Goal: Task Accomplishment & Management: Use online tool/utility

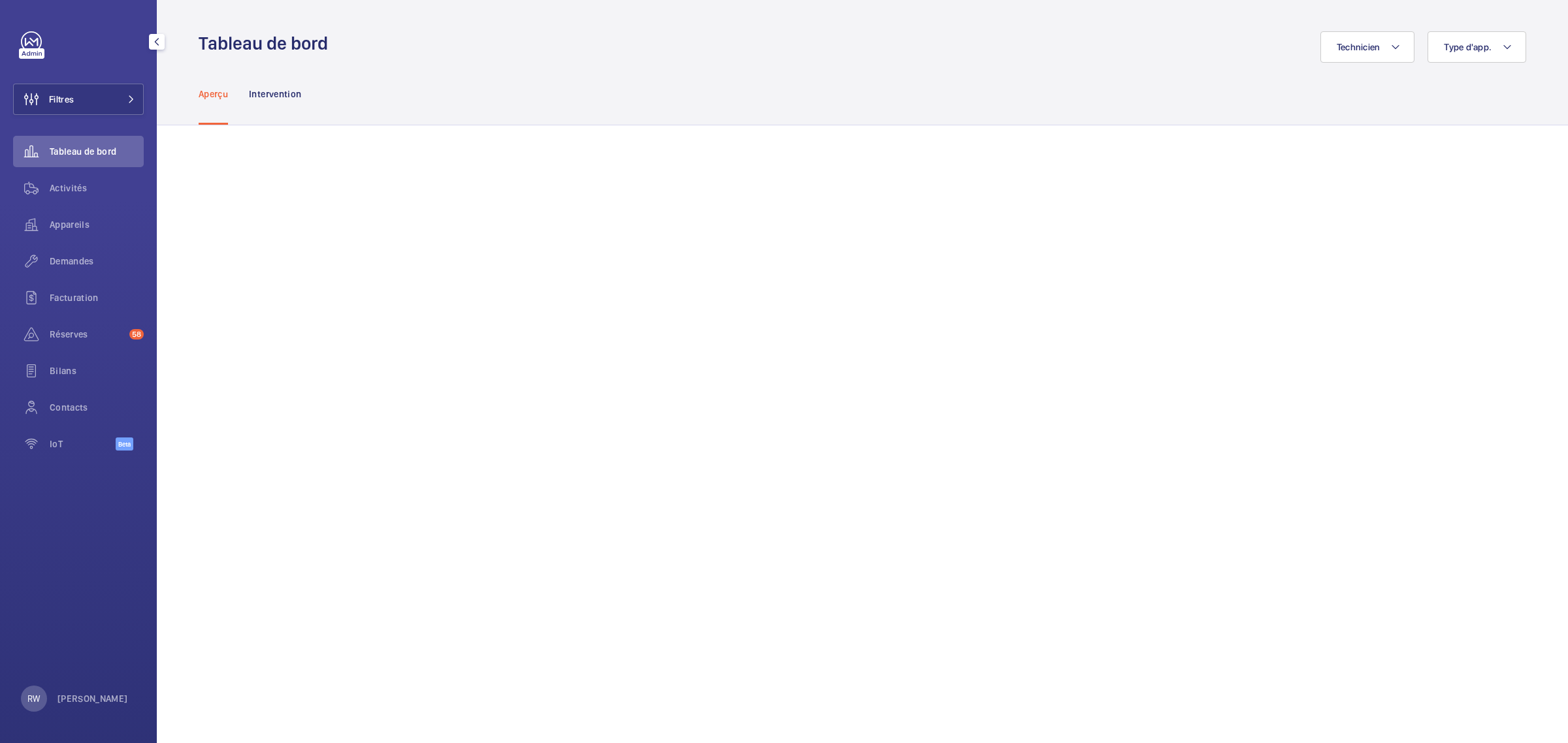
click at [92, 594] on div "RW Romain WAGENER" at bounding box center [74, 699] width 107 height 26
click at [66, 594] on p "Localité : France" at bounding box center [94, 645] width 119 height 13
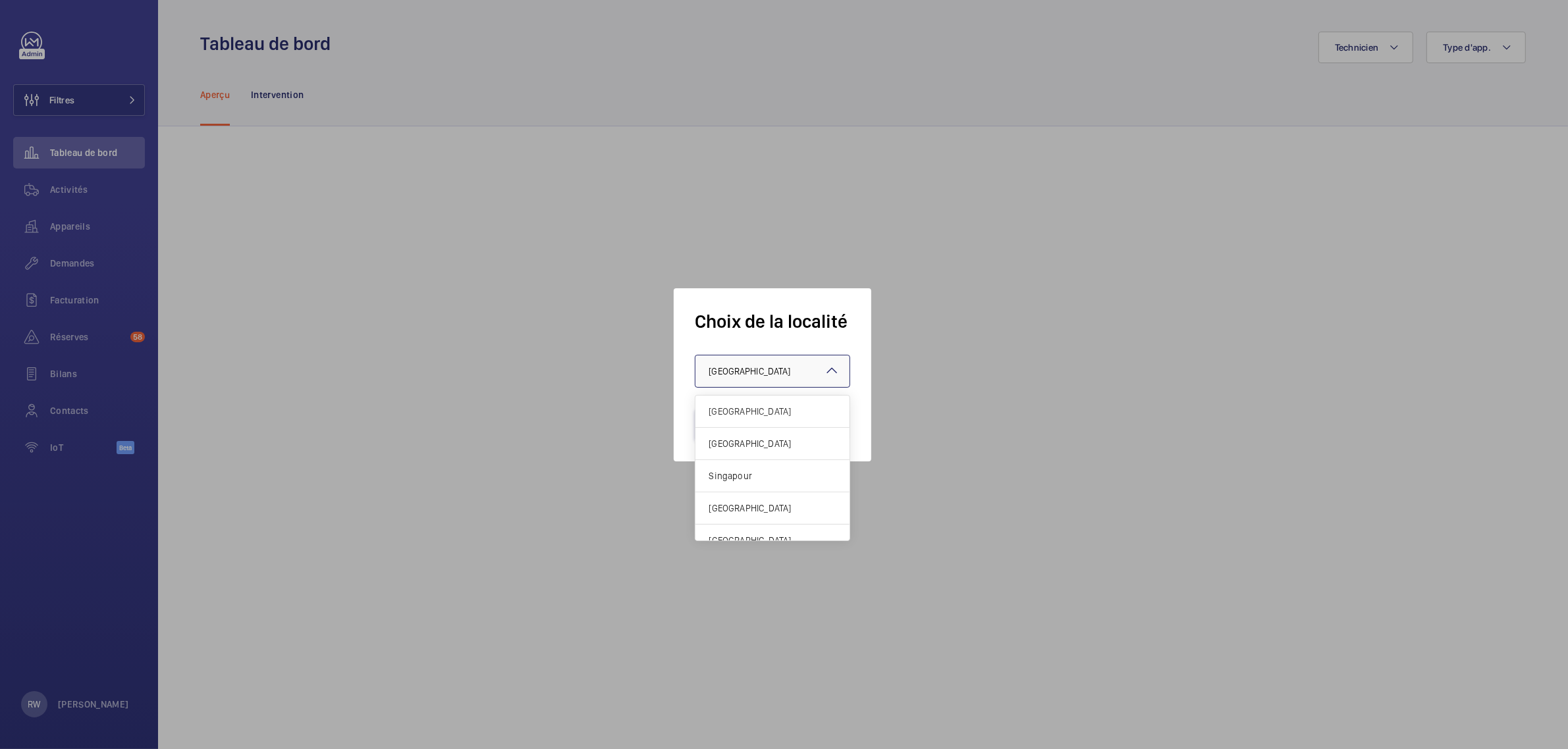
click at [749, 376] on div "× France" at bounding box center [766, 371] width 115 height 13
click at [738, 447] on span "[GEOGRAPHIC_DATA]" at bounding box center [772, 444] width 128 height 13
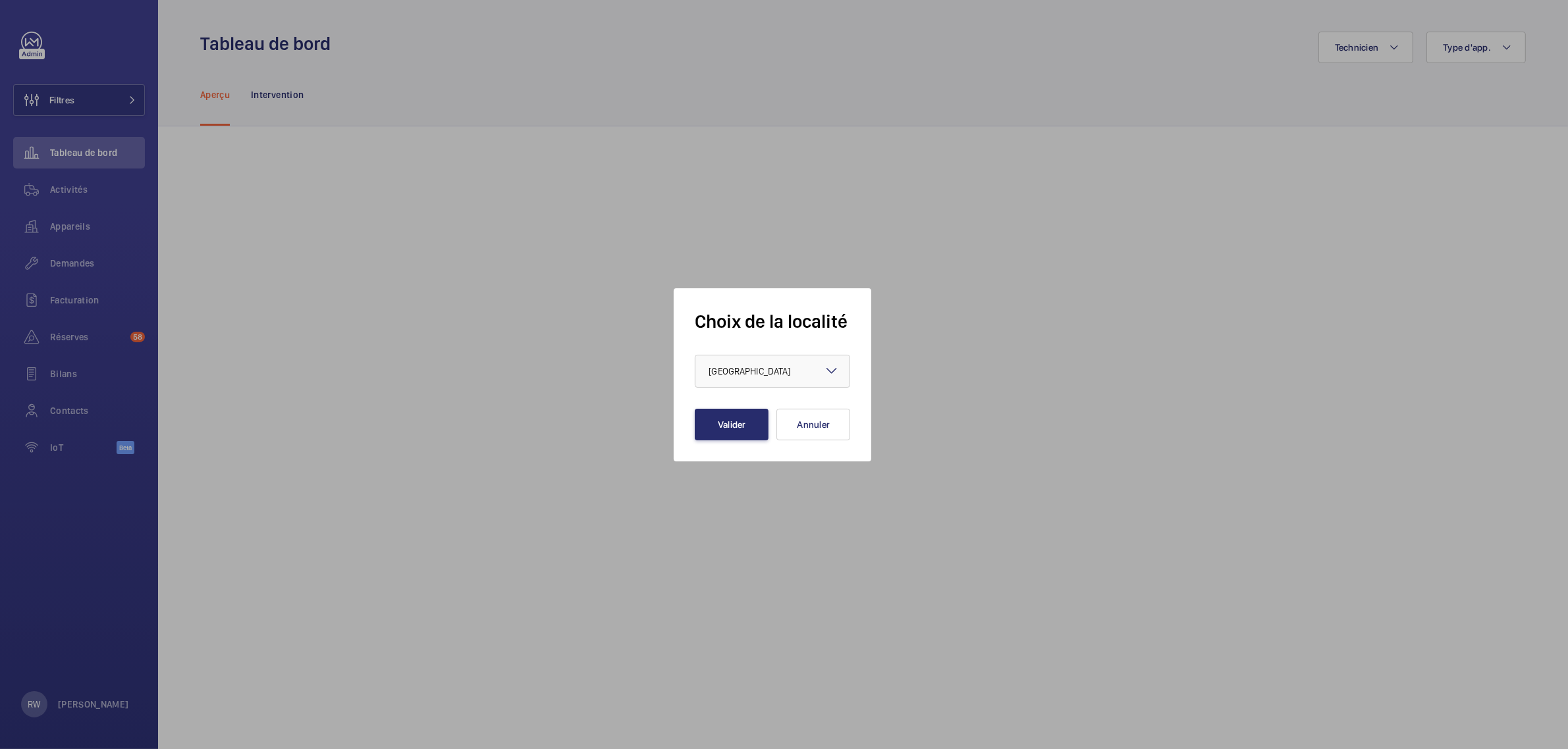
drag, startPoint x: 982, startPoint y: 114, endPoint x: 981, endPoint y: 122, distance: 8.1
click at [984, 116] on div at bounding box center [784, 374] width 1568 height 749
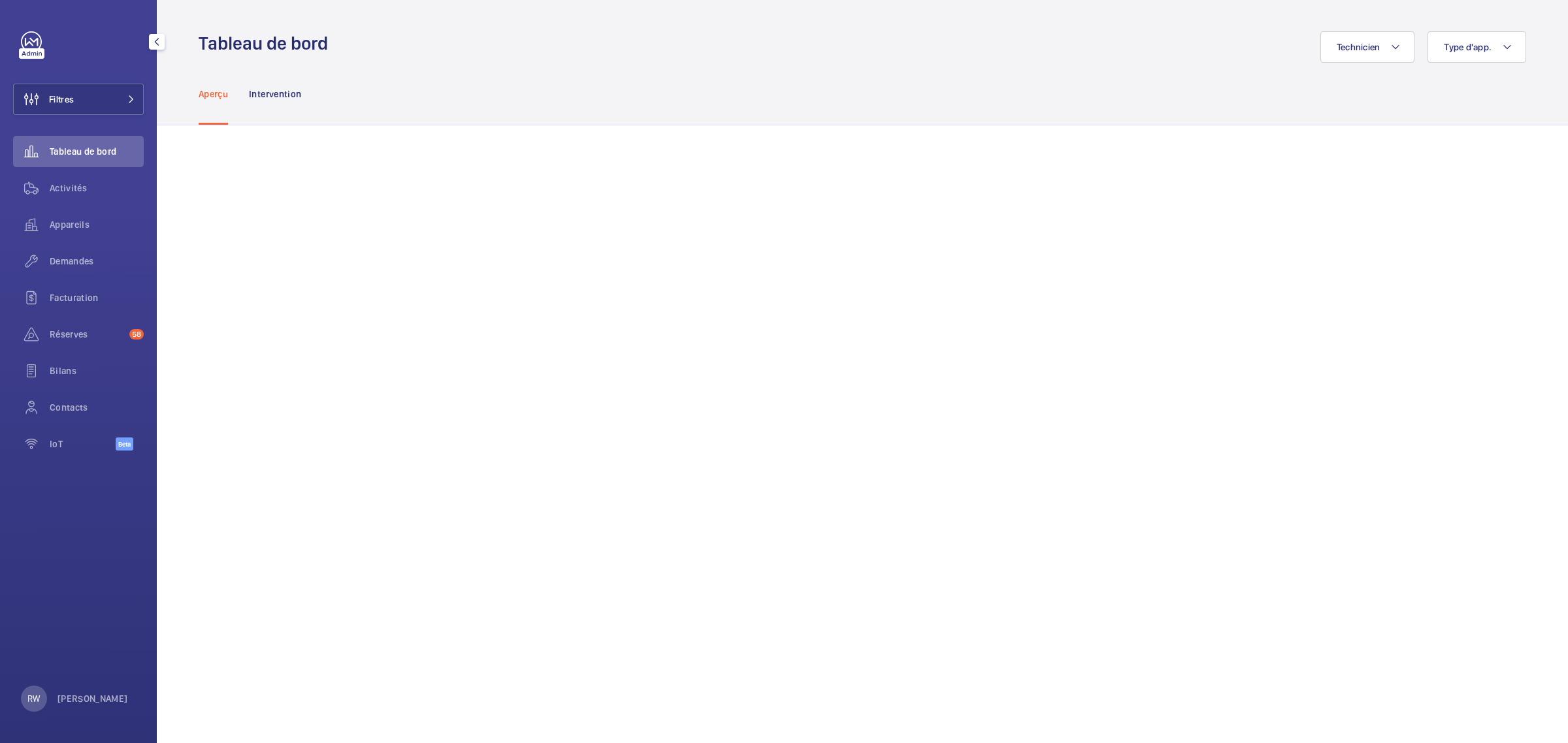
click at [89, 594] on div "RW Romain WAGENER" at bounding box center [74, 699] width 107 height 26
click at [86, 594] on p "Localité : France" at bounding box center [94, 645] width 119 height 13
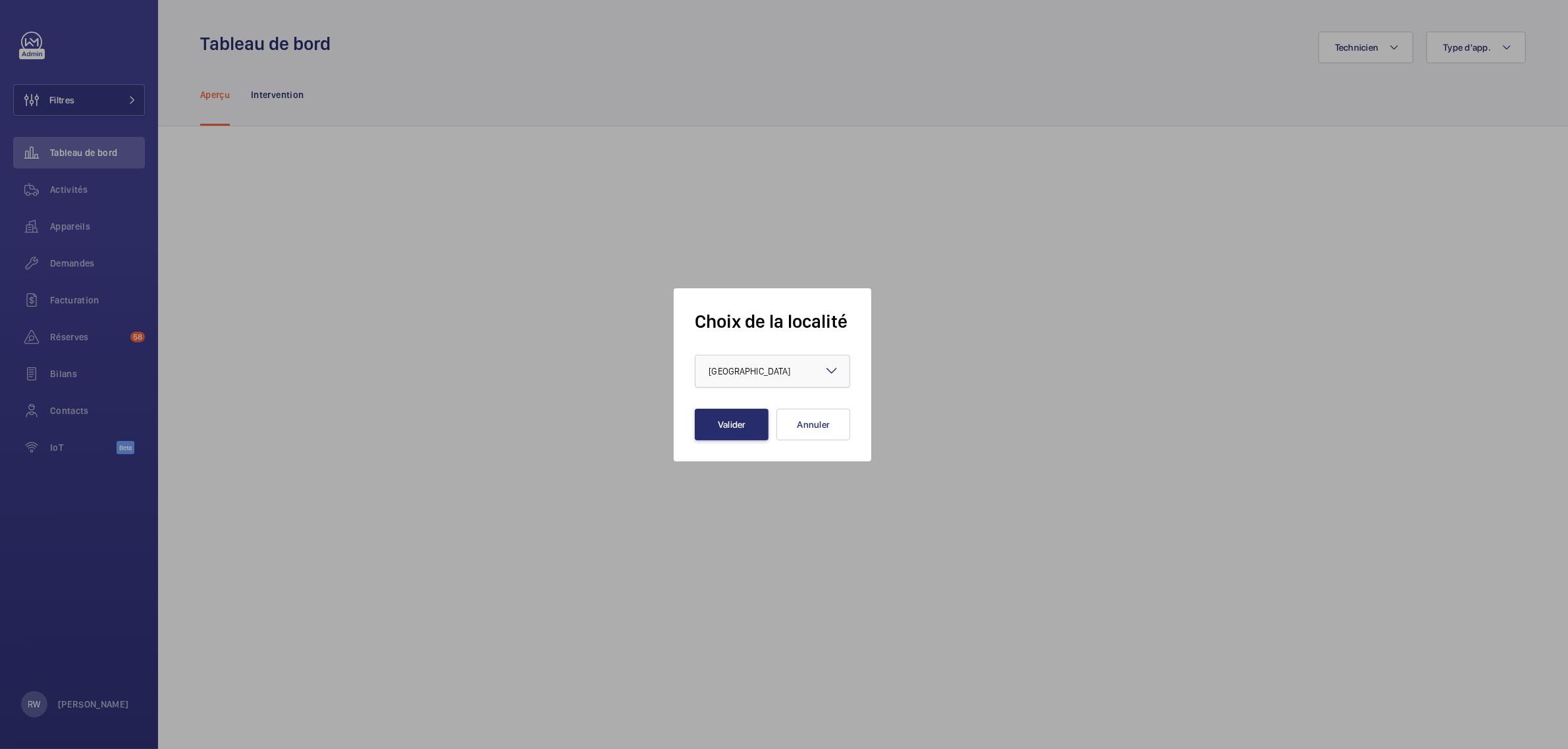
click at [741, 372] on div "× France" at bounding box center [766, 371] width 115 height 13
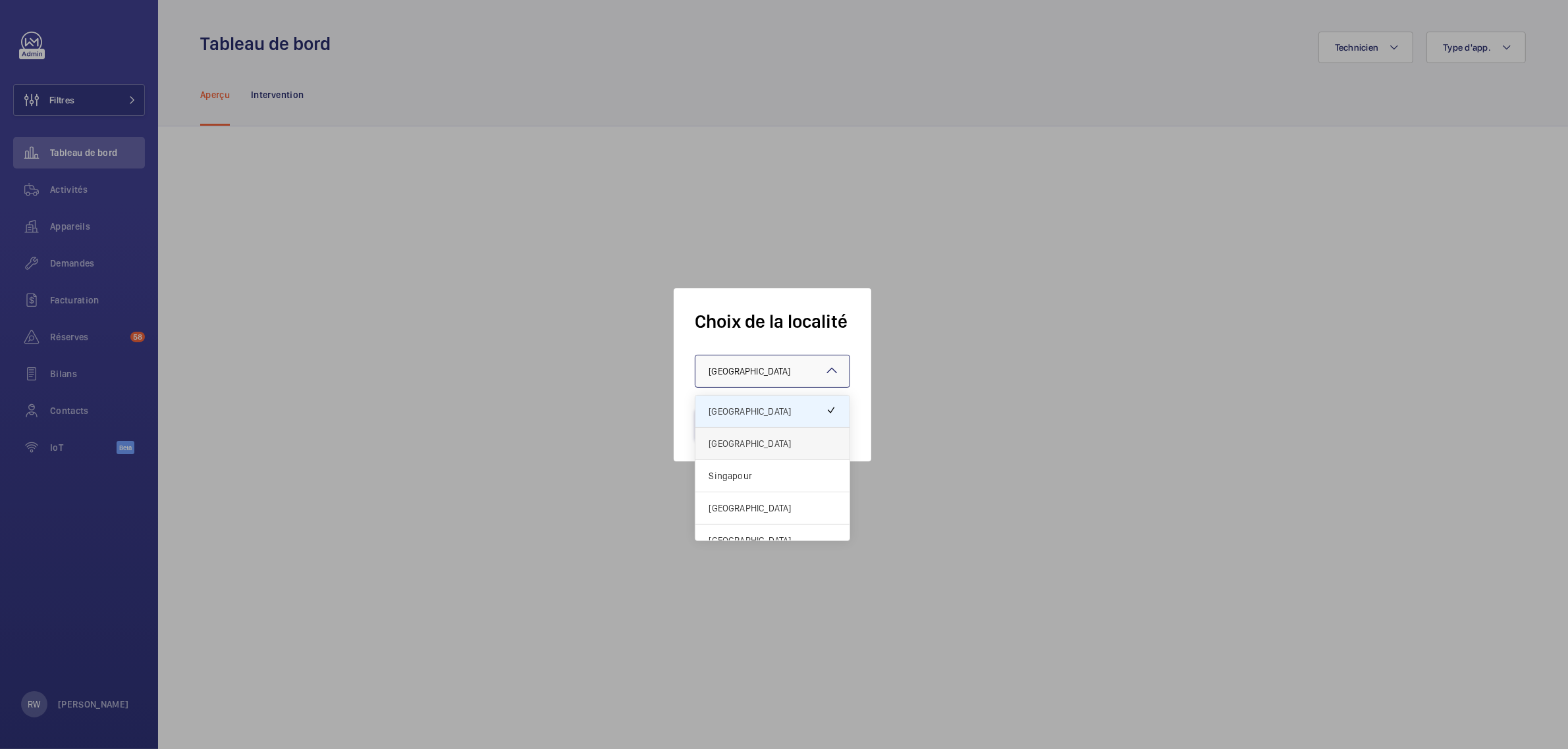
click at [738, 439] on span "Royaume-Uni" at bounding box center [772, 444] width 128 height 13
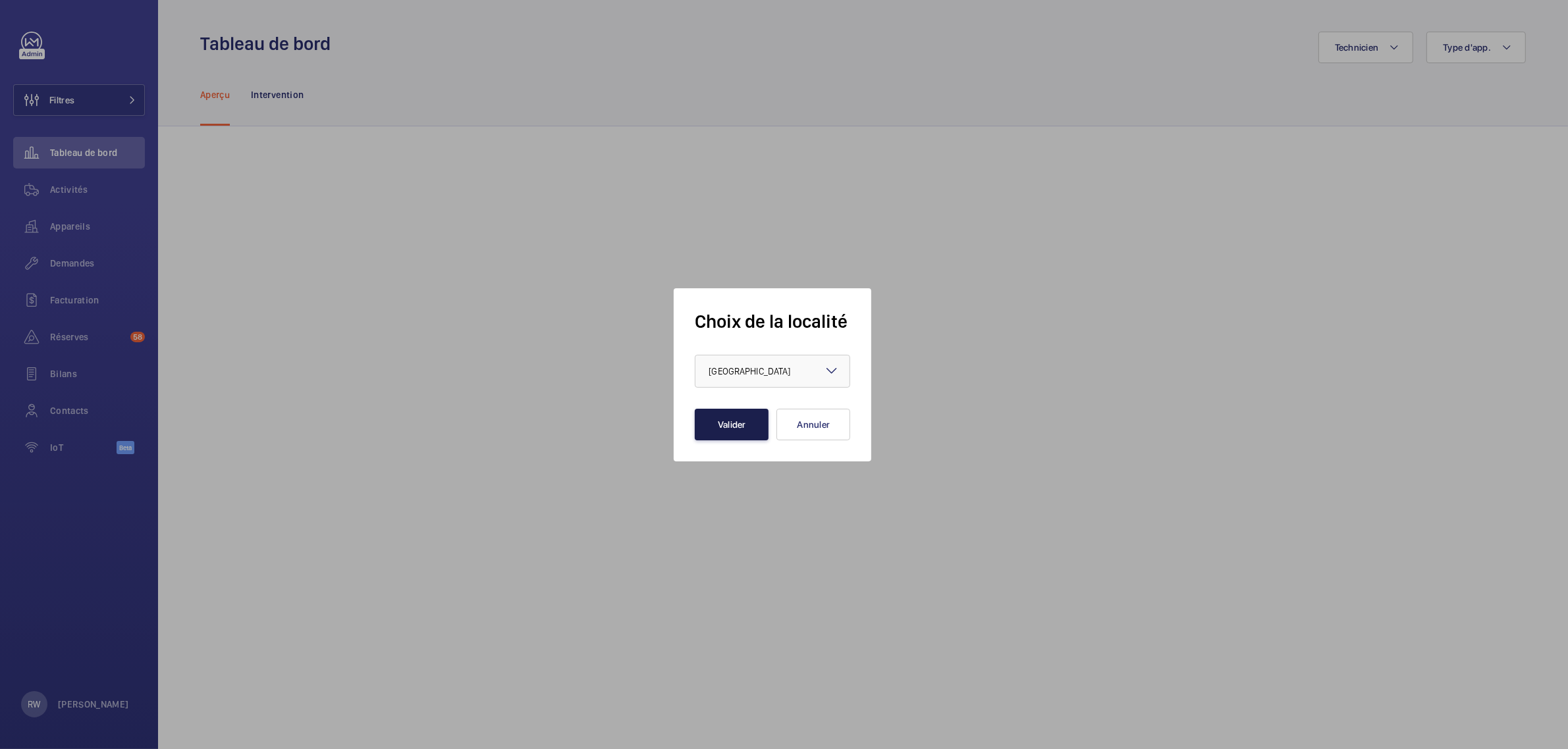
click at [738, 421] on button "Valider" at bounding box center [731, 425] width 74 height 32
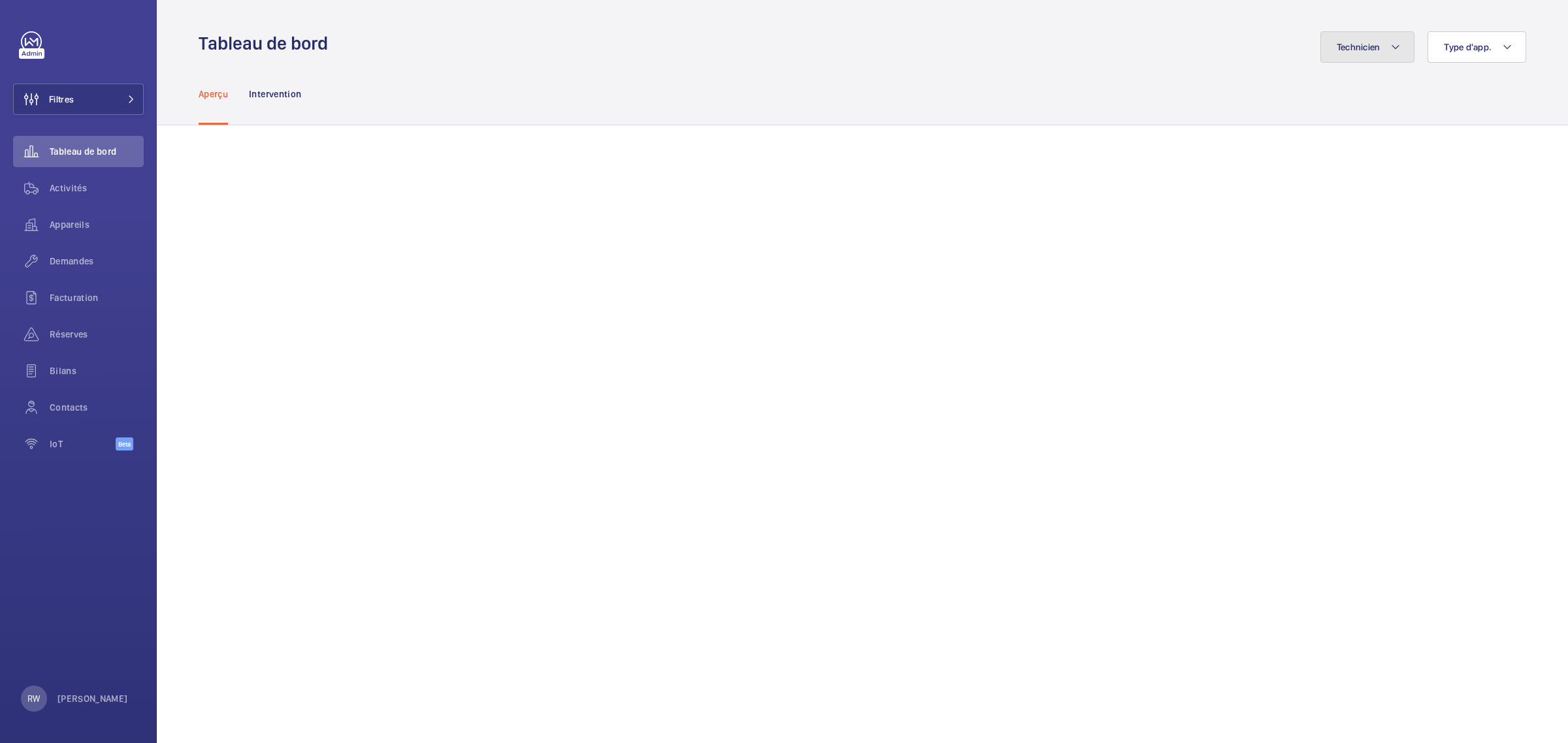
click at [1369, 50] on button "Technicien" at bounding box center [1367, 47] width 95 height 32
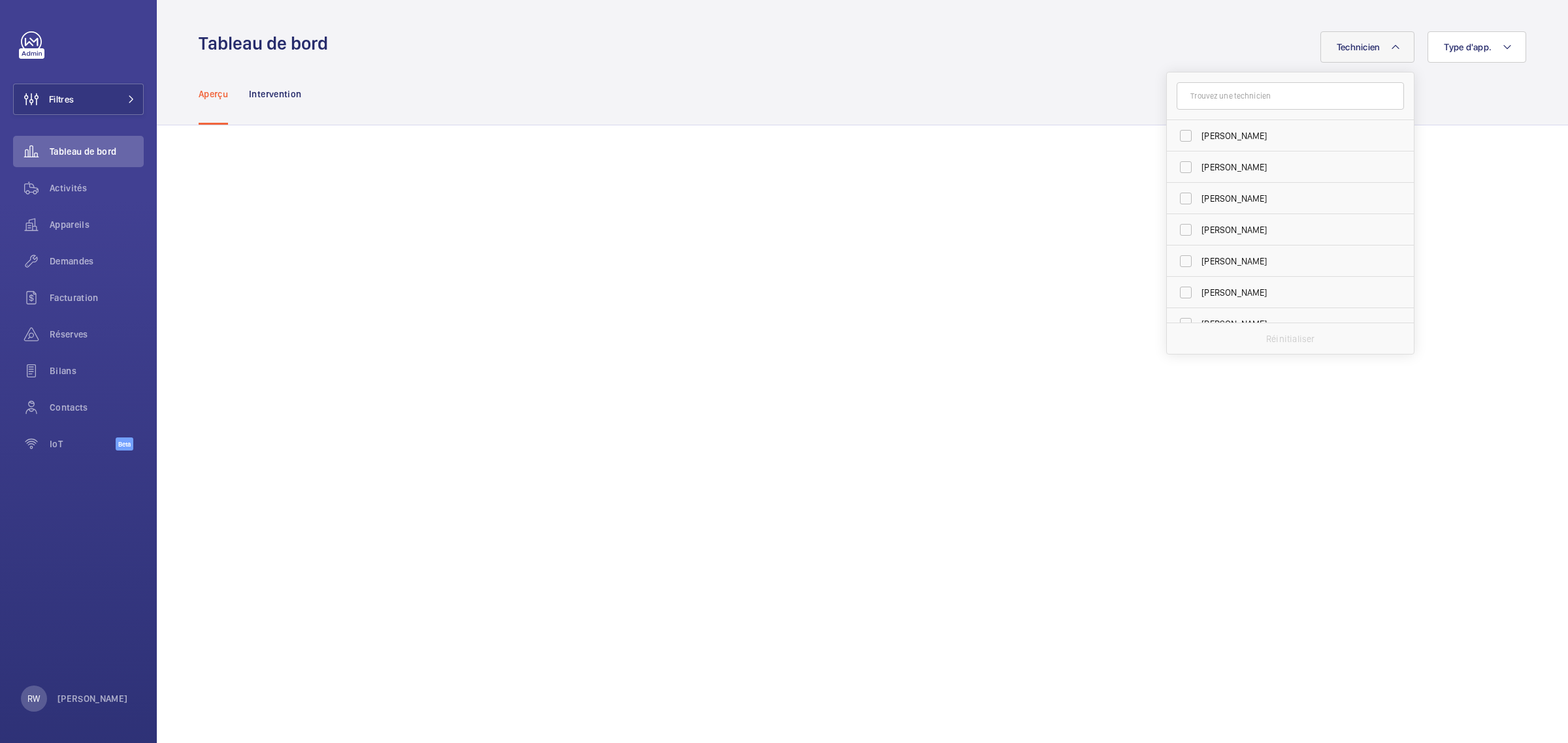
click at [1070, 56] on div "Technicien Dave Murphy Luke Robinson Terry French Dan Jennings Richard Shaw Bil…" at bounding box center [930, 47] width 1190 height 32
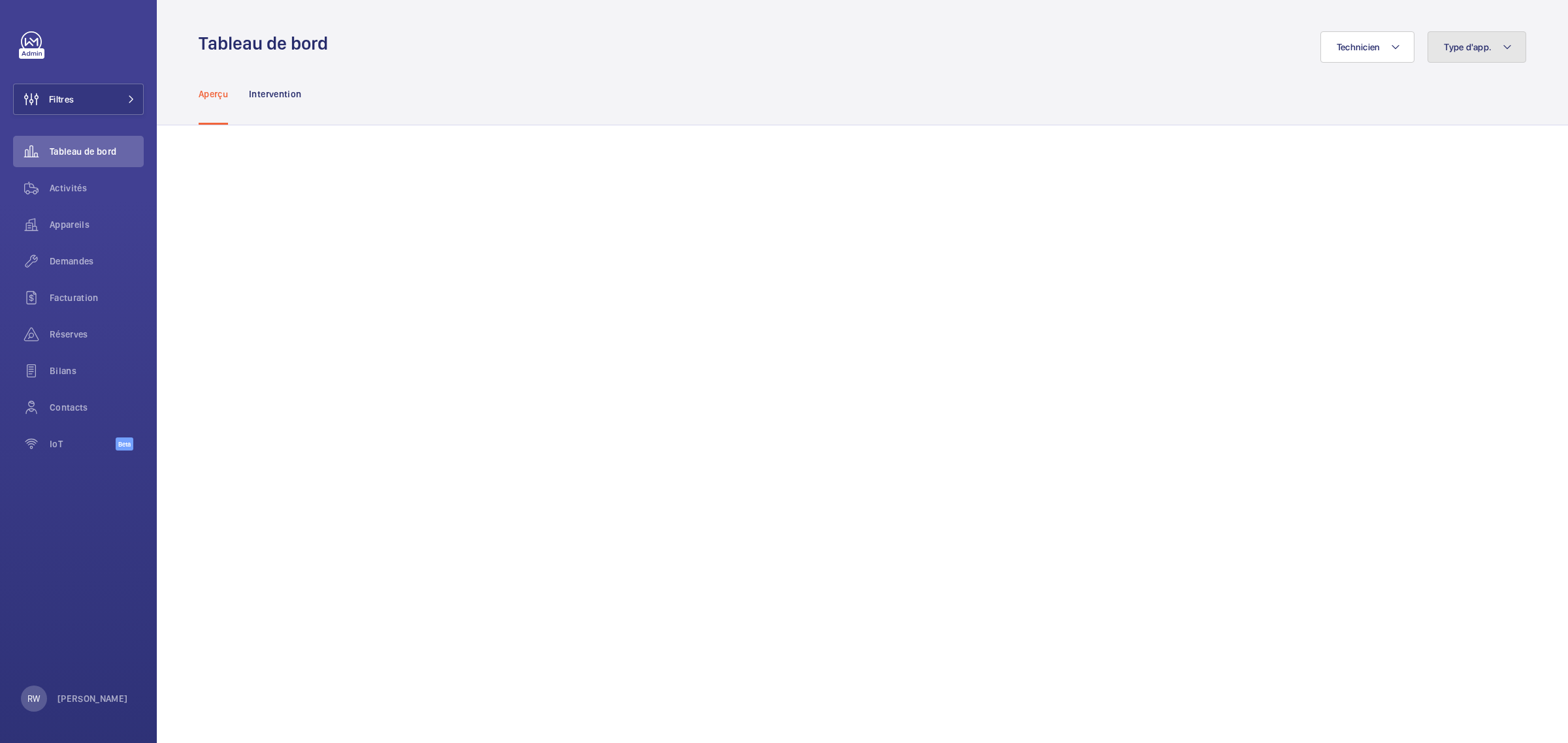
click at [1459, 43] on span "Type d'app." at bounding box center [1468, 47] width 48 height 11
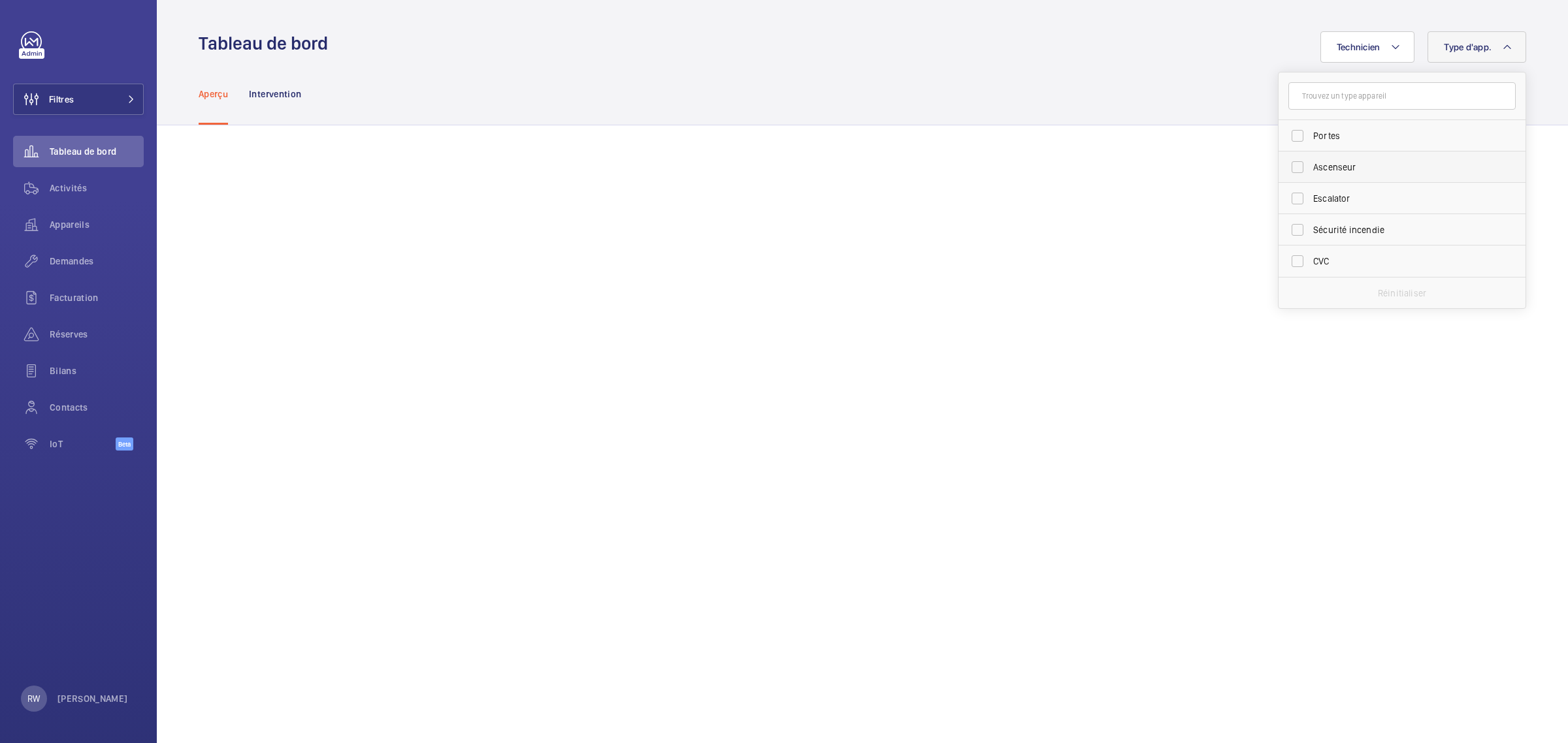
click at [1285, 165] on label "Ascenseur" at bounding box center [1392, 167] width 227 height 32
click at [1285, 165] on input "Ascenseur" at bounding box center [1297, 167] width 26 height 26
checkbox input "true"
click at [1143, 90] on div "Aperçu Intervention" at bounding box center [863, 93] width 1327 height 62
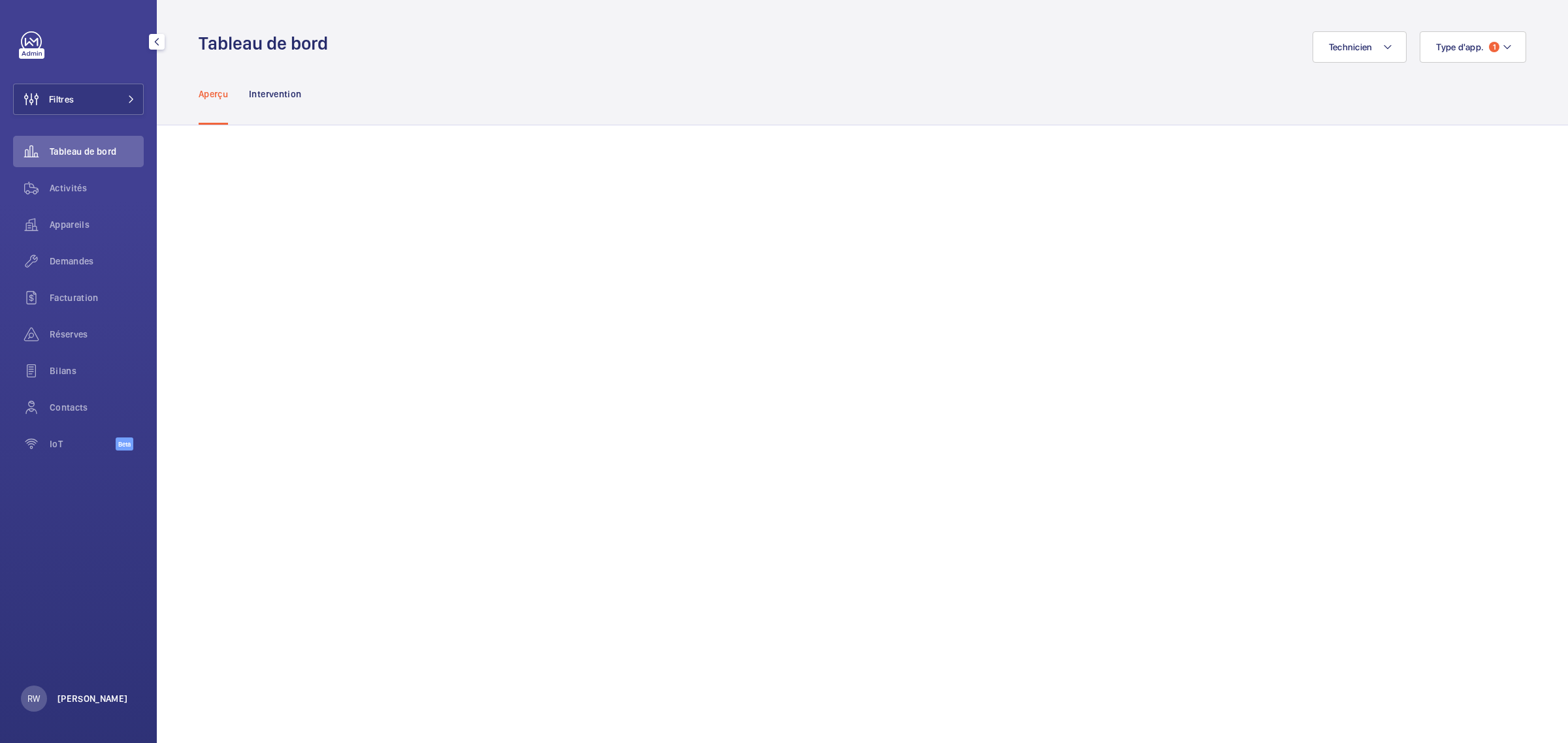
click at [106, 703] on p "[PERSON_NAME]" at bounding box center [93, 699] width 71 height 13
click at [96, 648] on p "Localité : Royaume-Uni" at bounding box center [94, 645] width 119 height 13
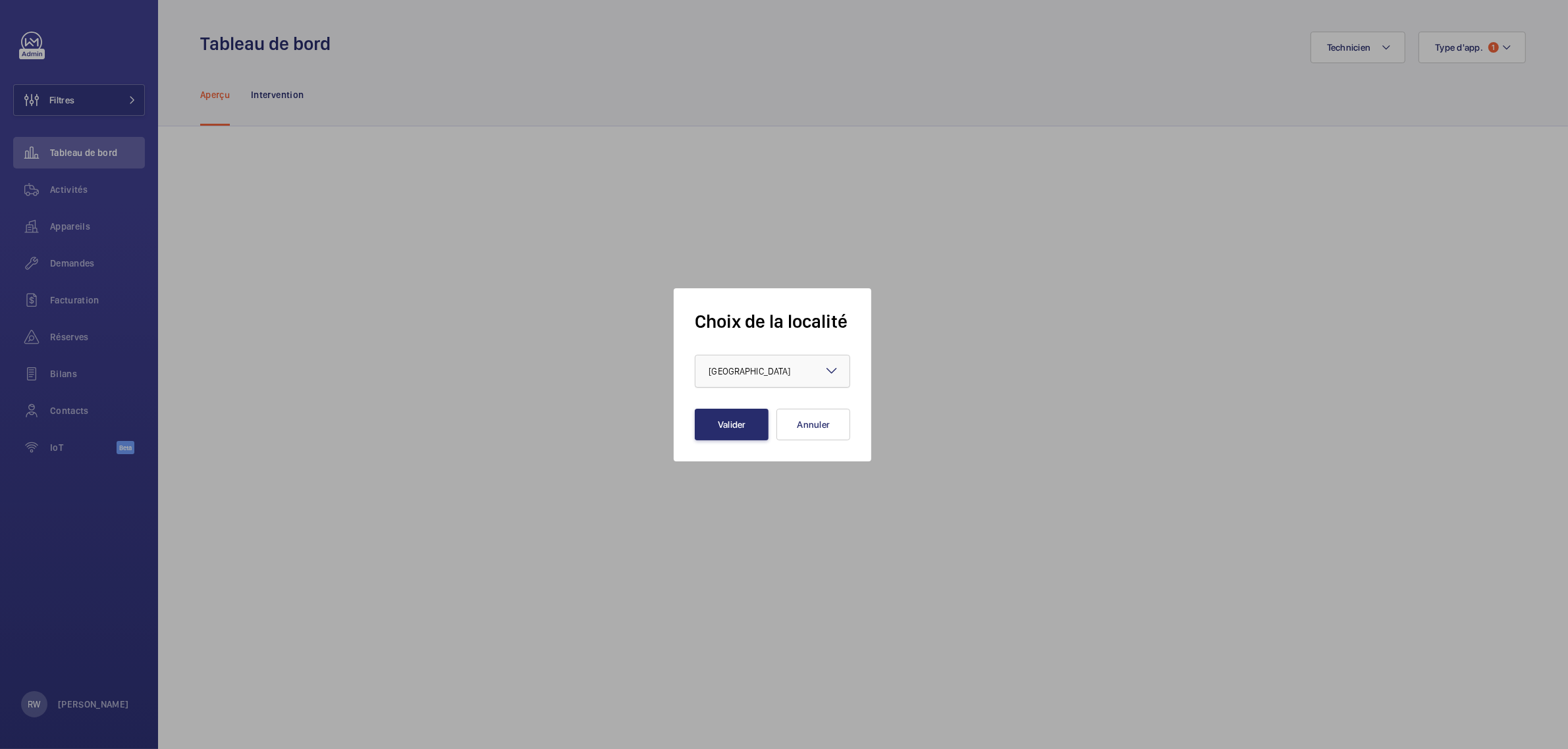
click at [763, 357] on div at bounding box center [772, 371] width 154 height 32
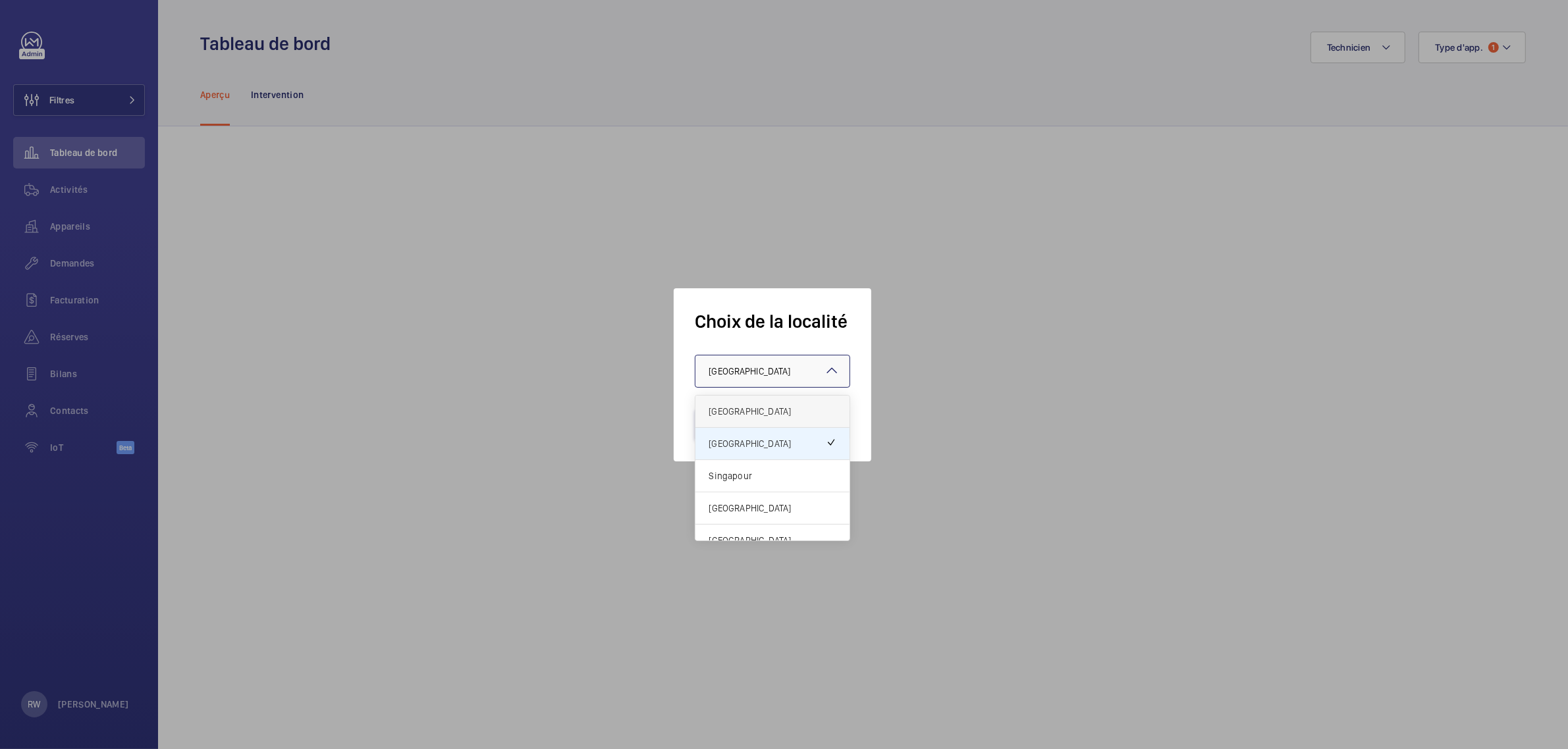
click at [748, 404] on div "[GEOGRAPHIC_DATA]" at bounding box center [772, 411] width 154 height 32
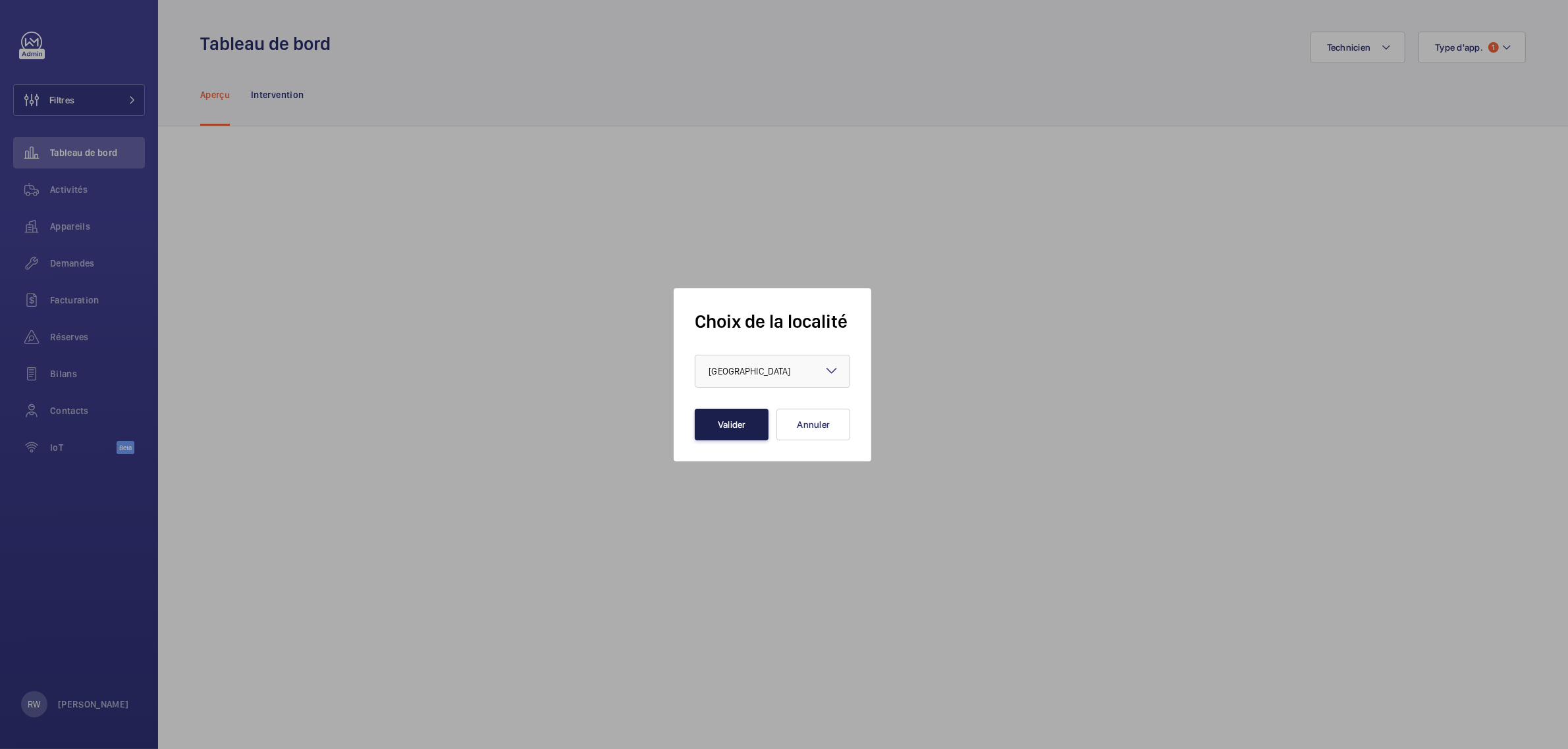
click at [736, 424] on button "Valider" at bounding box center [731, 425] width 74 height 32
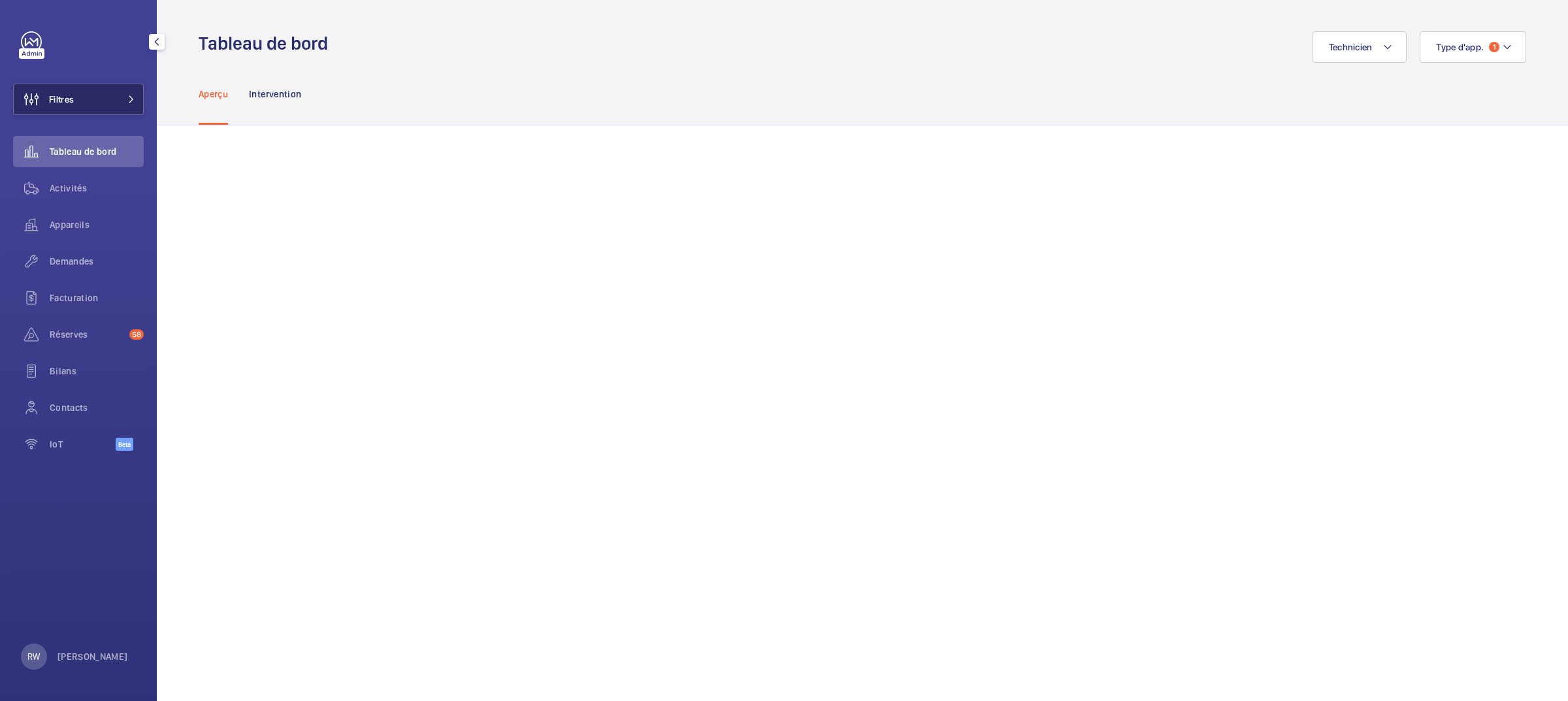
click at [83, 100] on button "Filtres" at bounding box center [78, 99] width 130 height 32
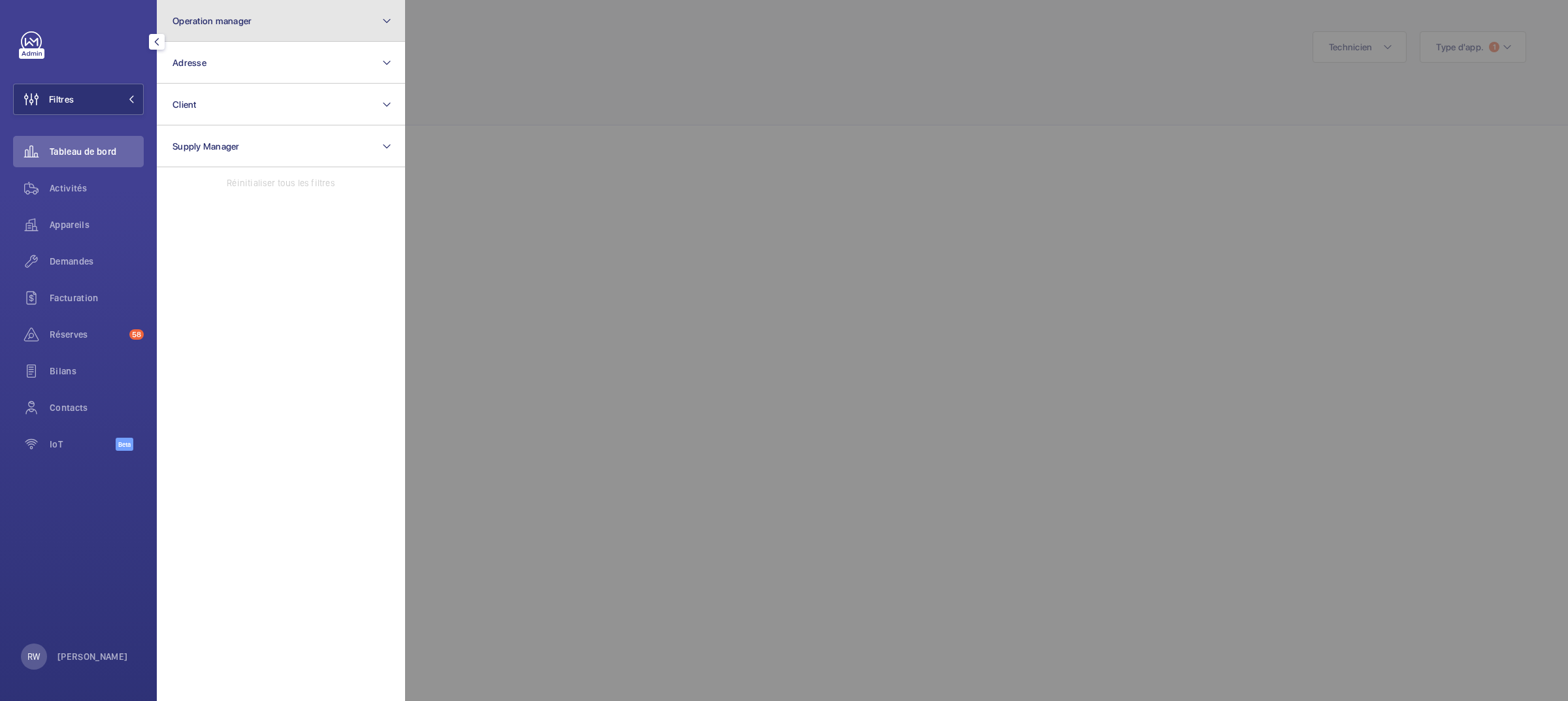
click at [193, 17] on span "Operation manager" at bounding box center [212, 21] width 79 height 11
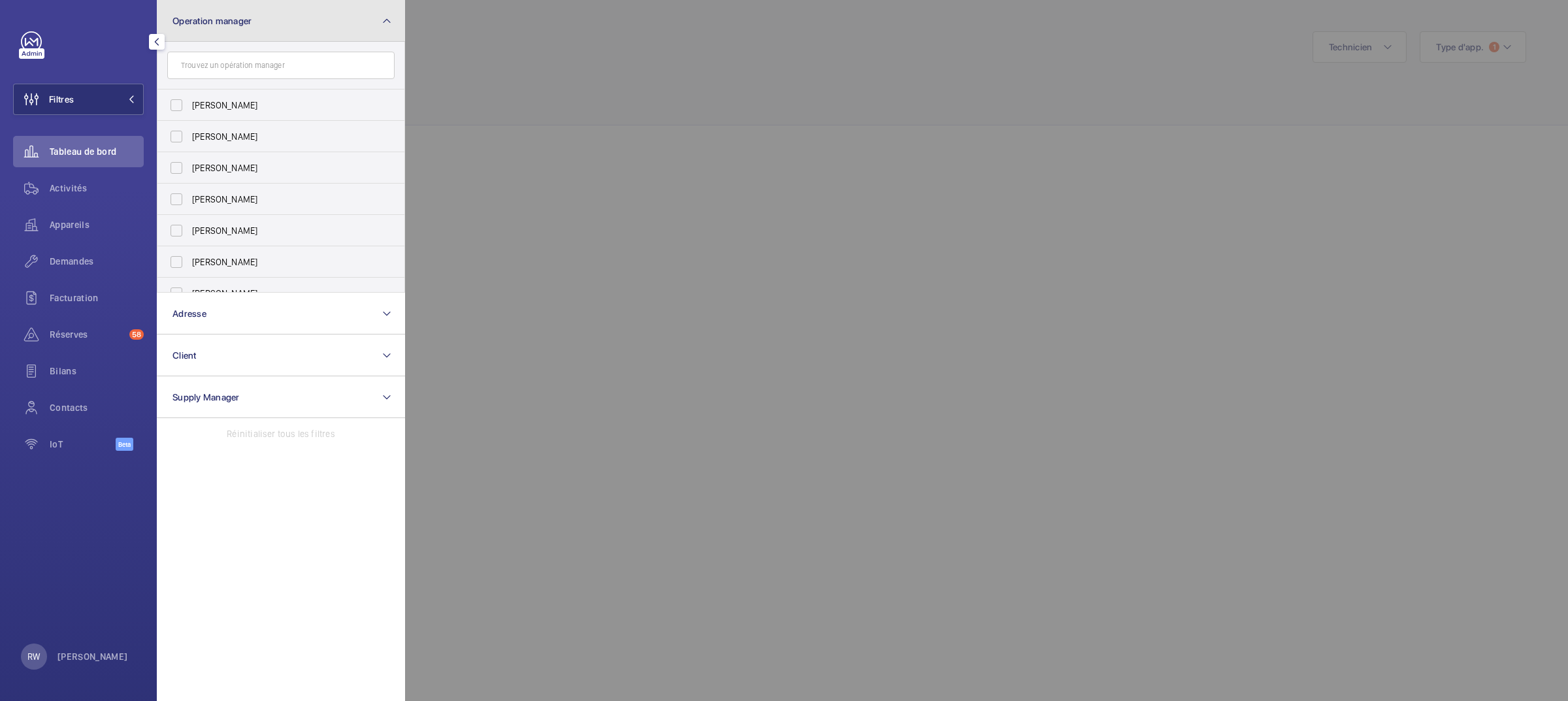
click at [194, 18] on span "Operation manager" at bounding box center [212, 21] width 79 height 11
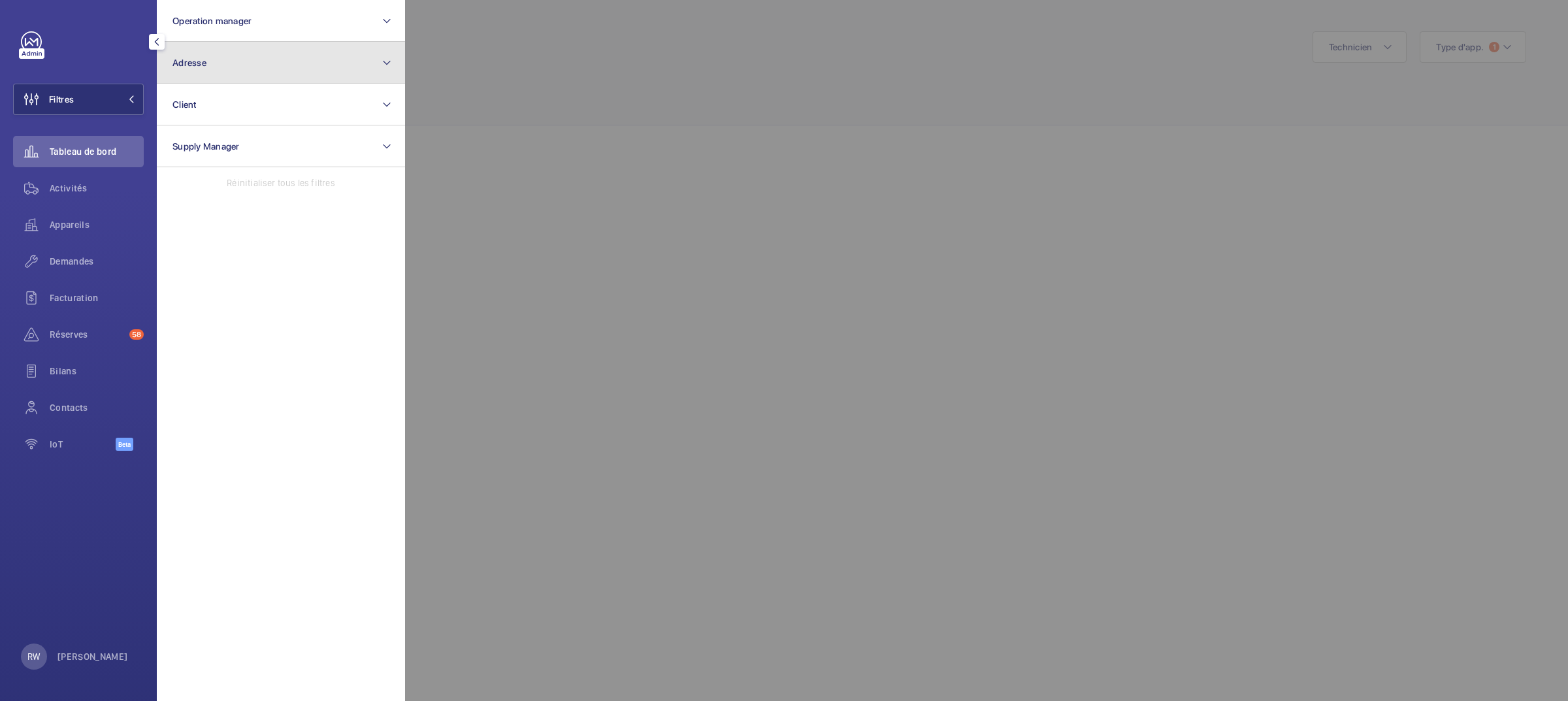
click at [199, 63] on span "Adresse" at bounding box center [190, 63] width 34 height 11
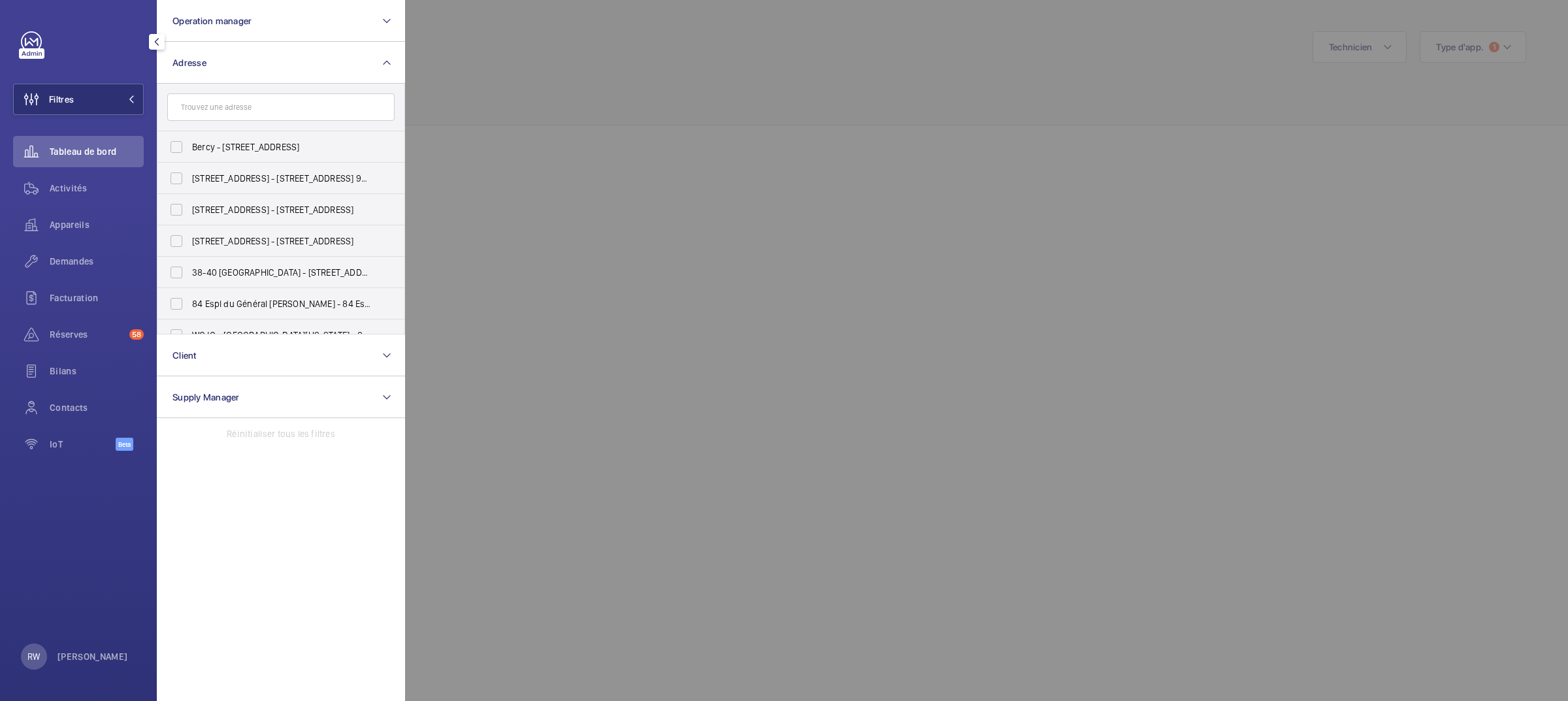
click at [250, 119] on input "text" at bounding box center [280, 107] width 227 height 27
click at [252, 109] on input "text" at bounding box center [280, 107] width 227 height 27
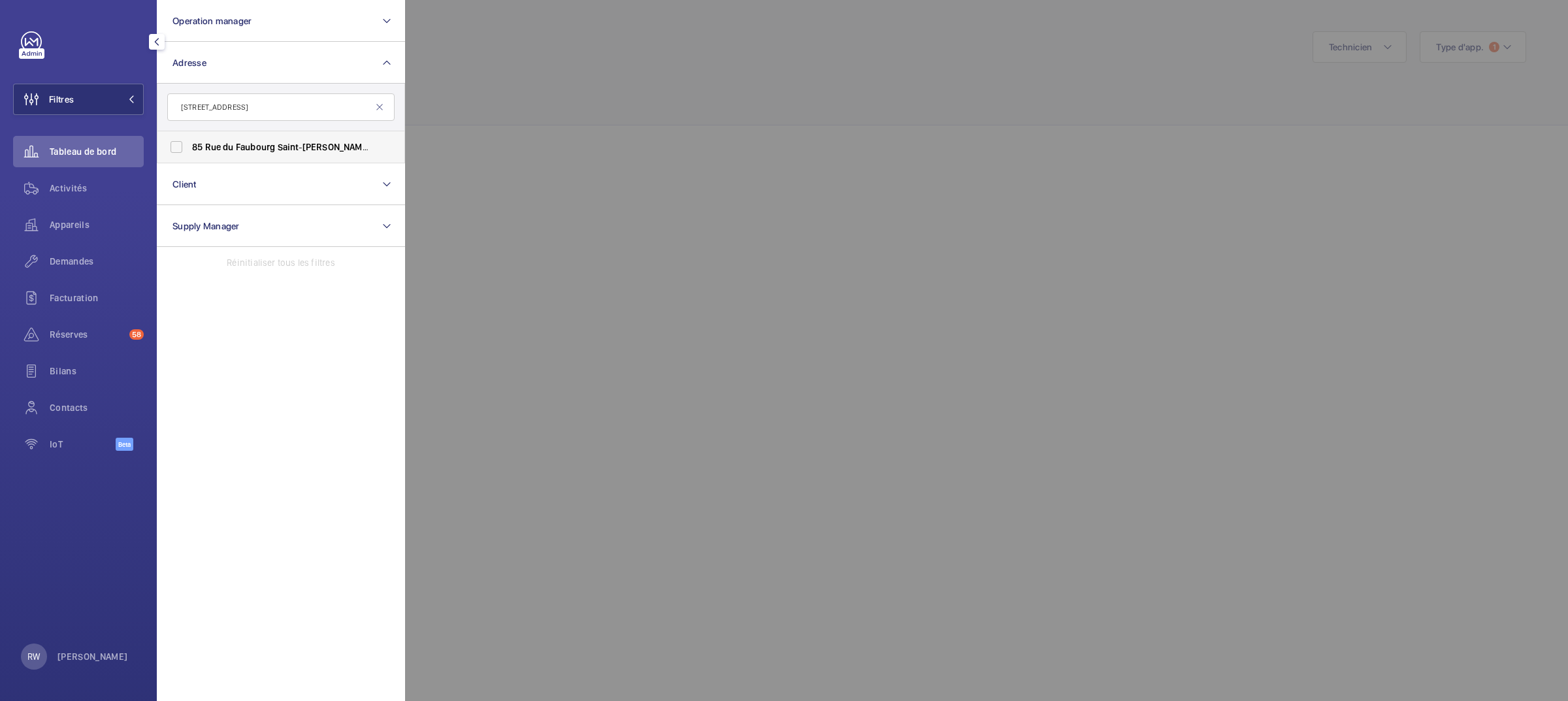
type input "[STREET_ADDRESS]"
click at [175, 142] on label "[STREET_ADDRESS][GEOGRAPHIC_DATA][STREET_ADDRESS][GEOGRAPHIC_DATA]" at bounding box center [270, 147] width 227 height 32
click at [175, 142] on input "[STREET_ADDRESS][GEOGRAPHIC_DATA][STREET_ADDRESS][GEOGRAPHIC_DATA]" at bounding box center [176, 147] width 26 height 26
checkbox input "true"
click at [645, 73] on div at bounding box center [1189, 350] width 1568 height 701
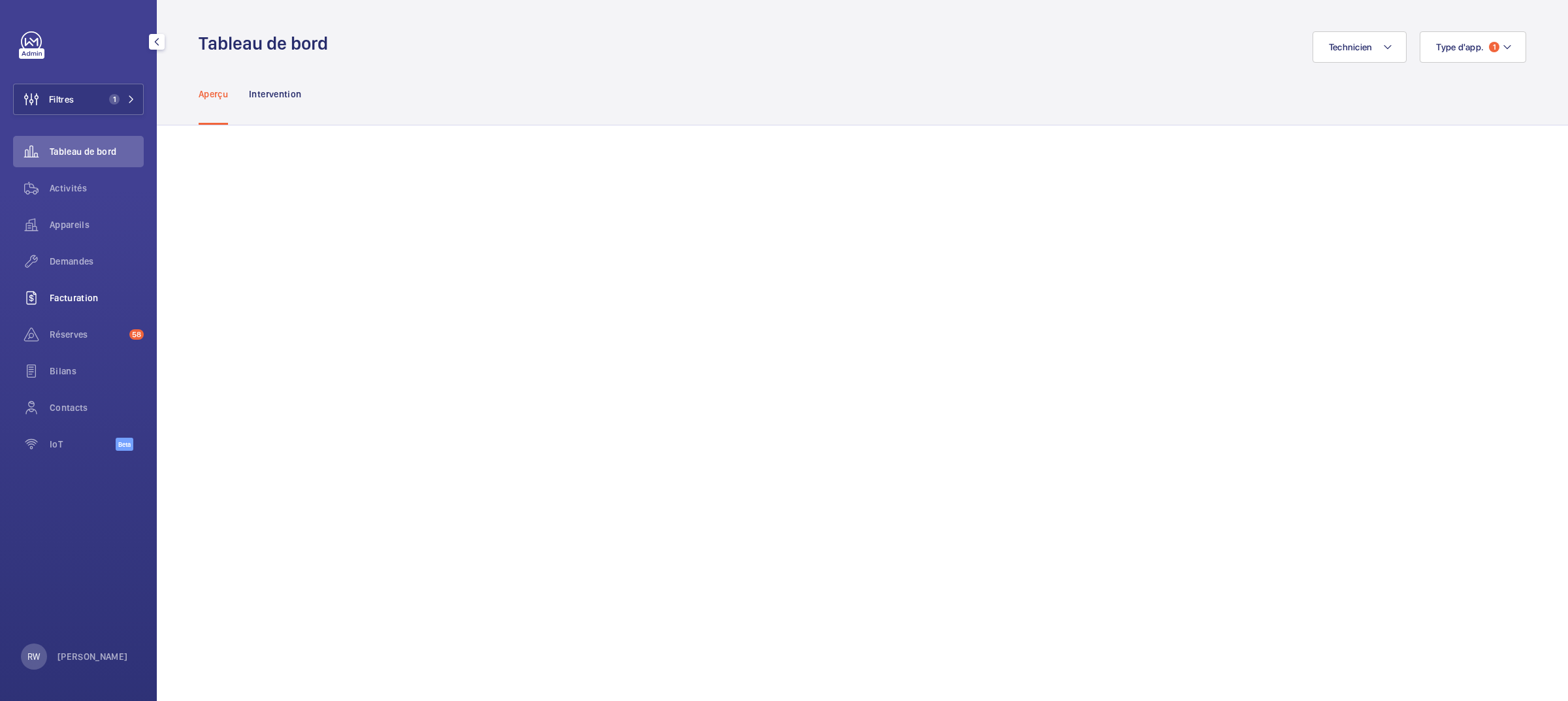
click at [72, 291] on span "Facturation" at bounding box center [97, 298] width 94 height 13
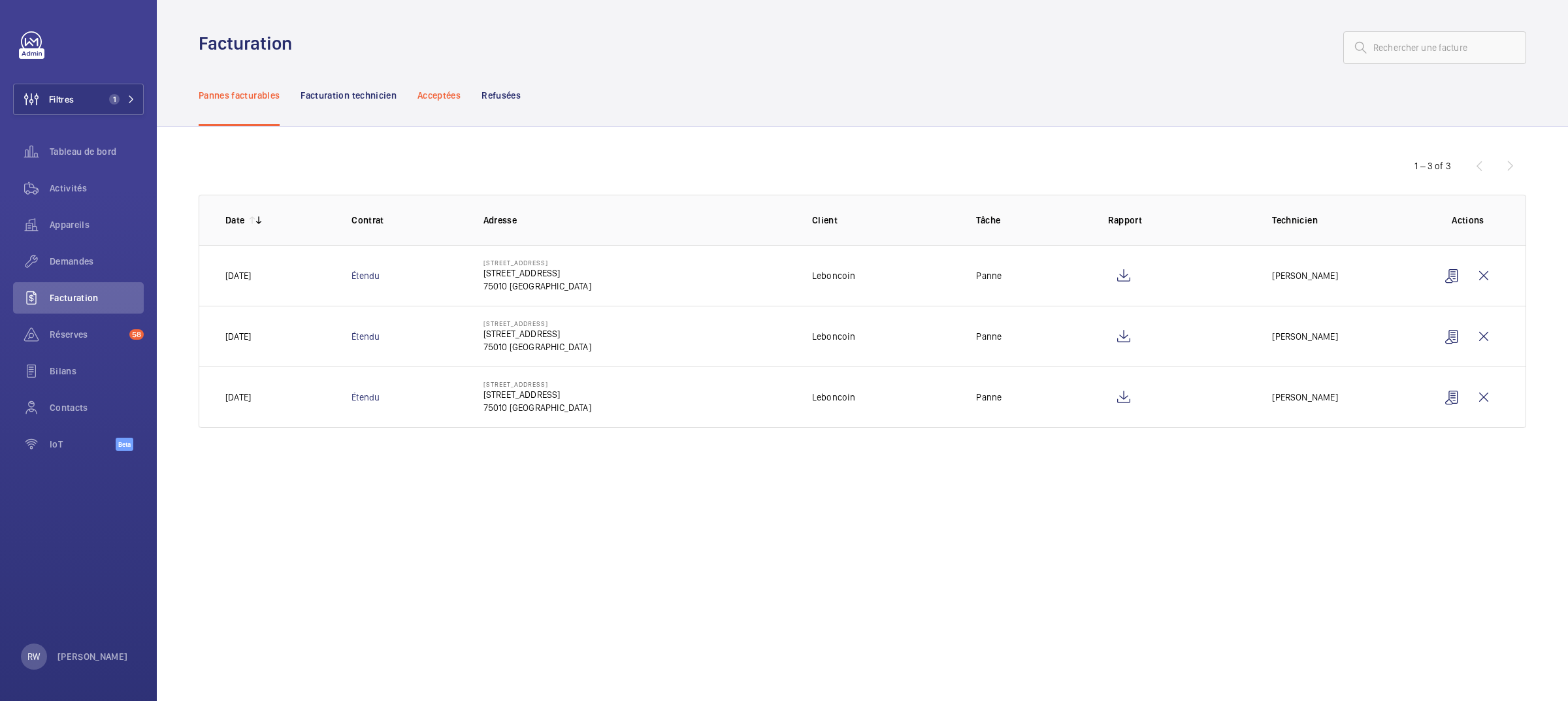
click at [435, 93] on p "Acceptées" at bounding box center [439, 95] width 43 height 13
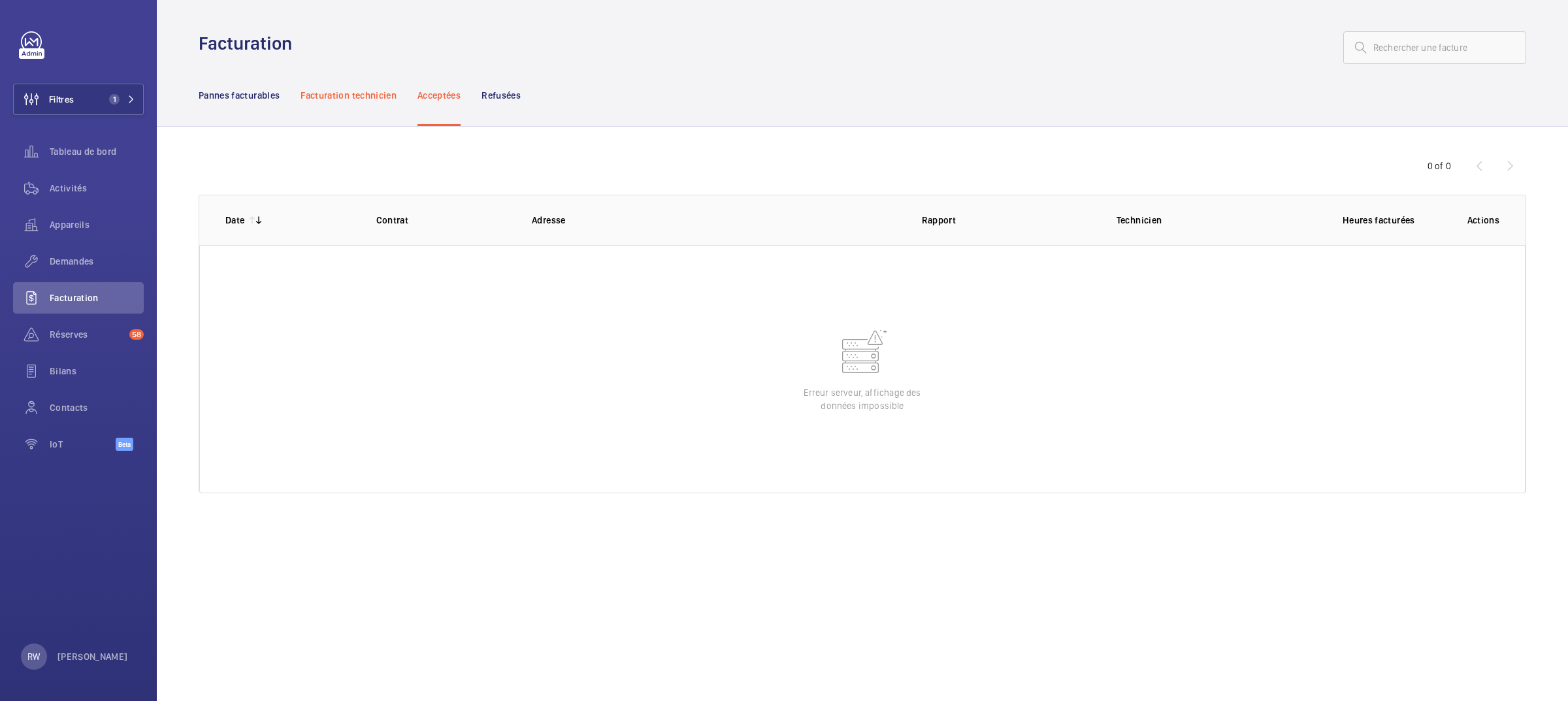
click at [360, 89] on p "Facturation technicien" at bounding box center [348, 95] width 96 height 13
click at [446, 96] on p "Acceptées" at bounding box center [439, 95] width 43 height 13
click at [514, 95] on p "Refusées" at bounding box center [500, 95] width 39 height 13
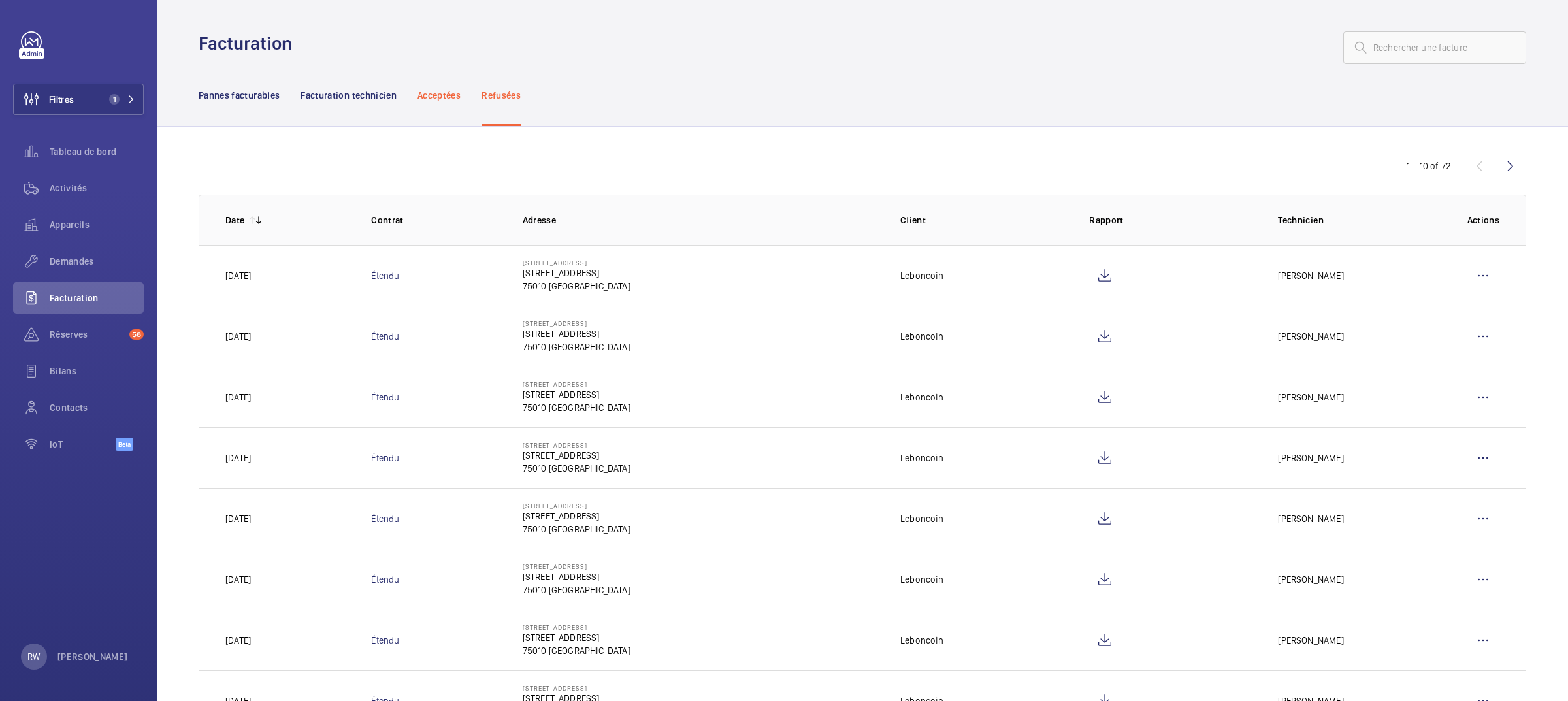
click at [443, 96] on p "Acceptées" at bounding box center [439, 95] width 43 height 13
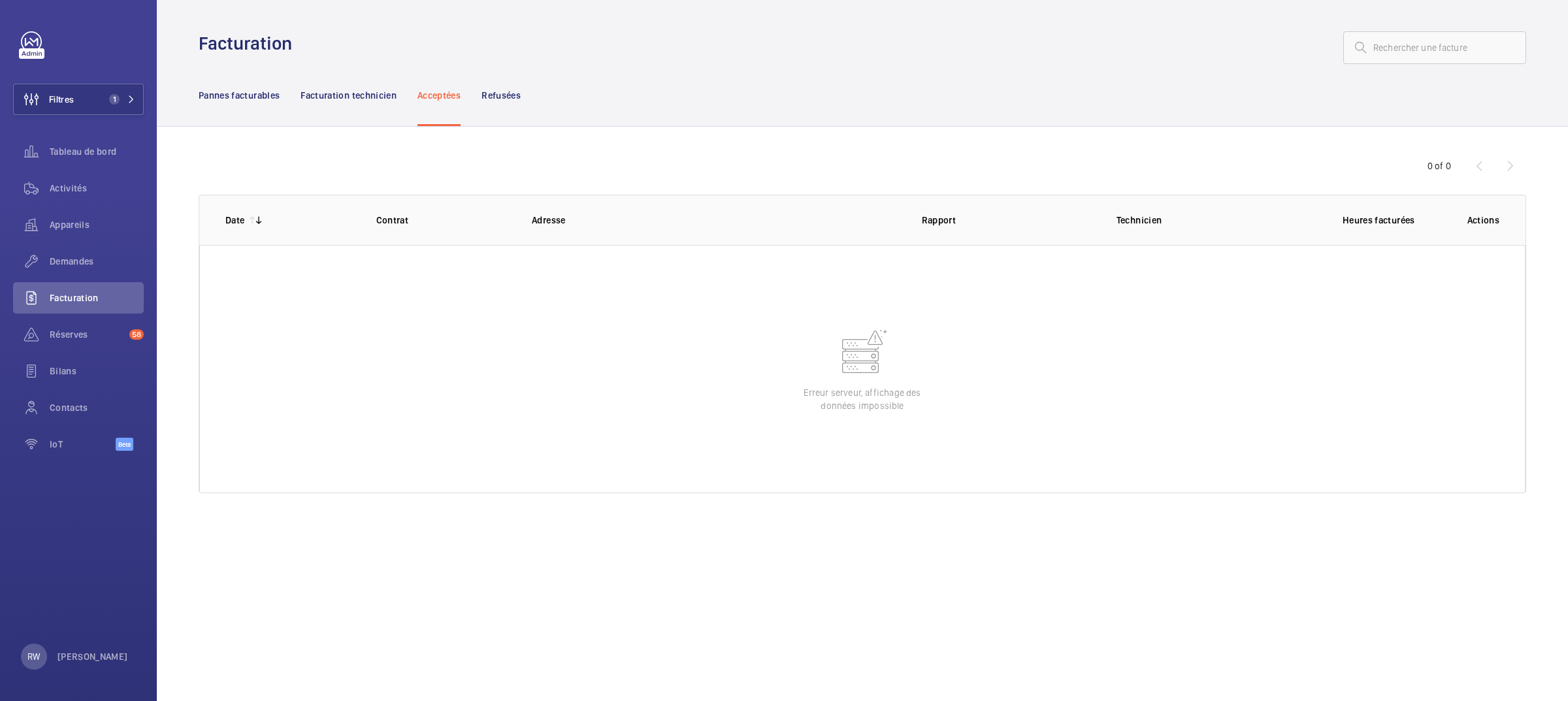
click at [861, 379] on wm-front-table-error "Erreur serveur, affichage des données impossible" at bounding box center [862, 369] width 1327 height 249
click at [848, 371] on mat-icon at bounding box center [863, 353] width 52 height 52
click at [844, 368] on mat-icon at bounding box center [863, 353] width 52 height 52
click at [842, 364] on mat-icon at bounding box center [863, 353] width 52 height 52
click at [845, 361] on mat-icon at bounding box center [863, 353] width 52 height 52
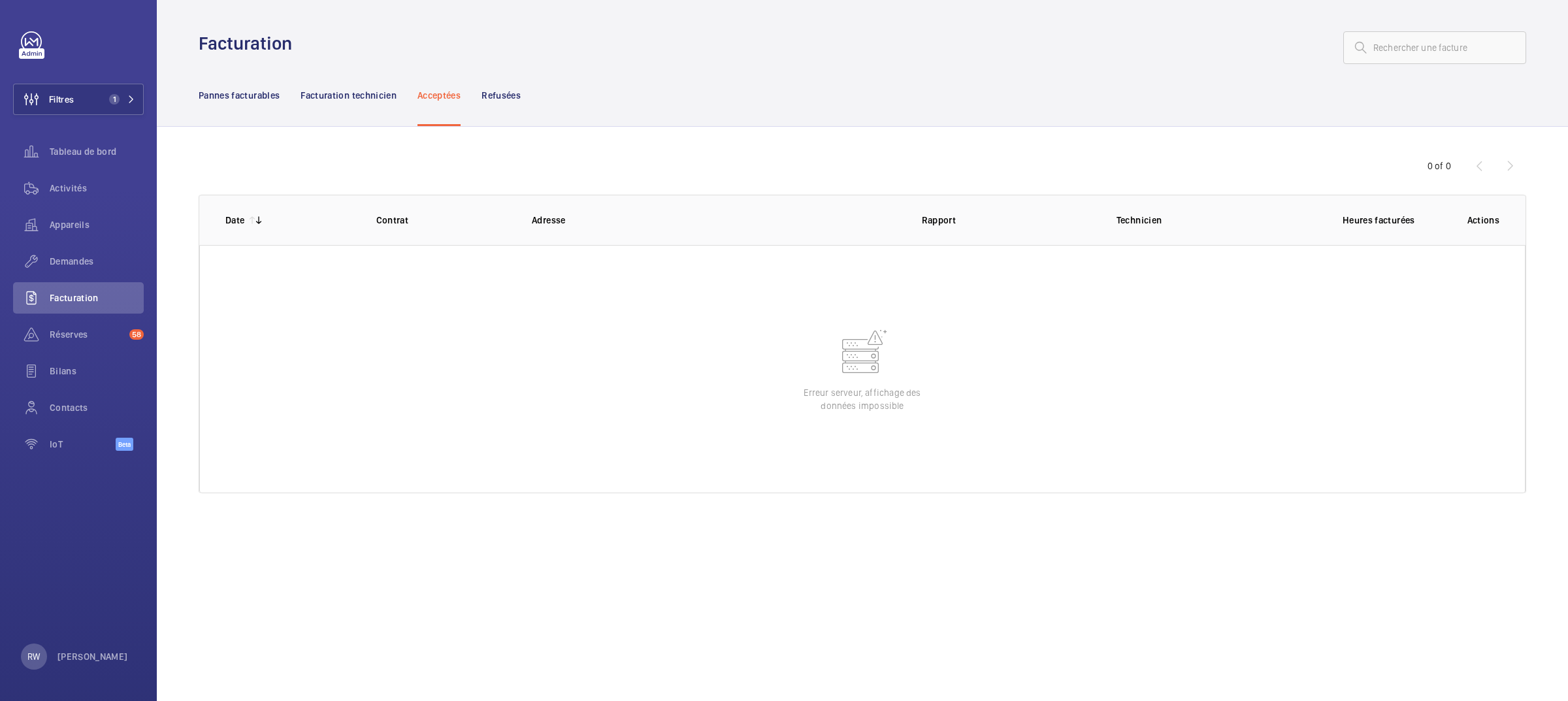
click at [848, 358] on mat-icon at bounding box center [863, 353] width 52 height 52
drag, startPoint x: 874, startPoint y: 386, endPoint x: 871, endPoint y: 422, distance: 36.1
click at [874, 412] on wm-front-table-error "Erreur serveur, affichage des données impossible" at bounding box center [862, 369] width 1327 height 249
drag, startPoint x: 871, startPoint y: 422, endPoint x: 881, endPoint y: 412, distance: 14.1
click at [873, 420] on wm-front-table-error "Erreur serveur, affichage des données impossible" at bounding box center [862, 369] width 1327 height 249
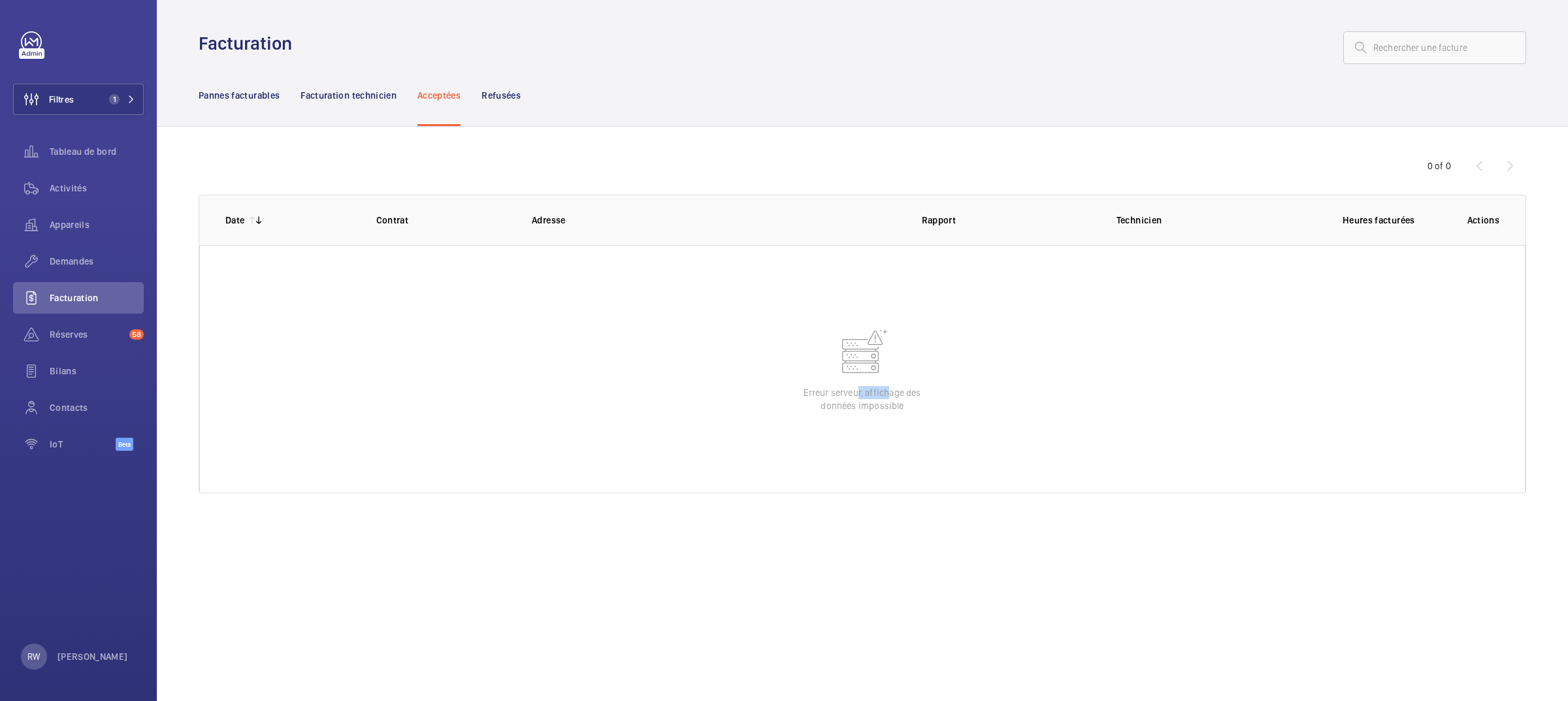
drag, startPoint x: 883, startPoint y: 395, endPoint x: 818, endPoint y: 345, distance: 82.0
click at [853, 375] on wm-front-table-error "Erreur serveur, affichage des données impossible" at bounding box center [862, 369] width 1327 height 249
click at [331, 92] on p "Facturation technicien" at bounding box center [348, 95] width 96 height 13
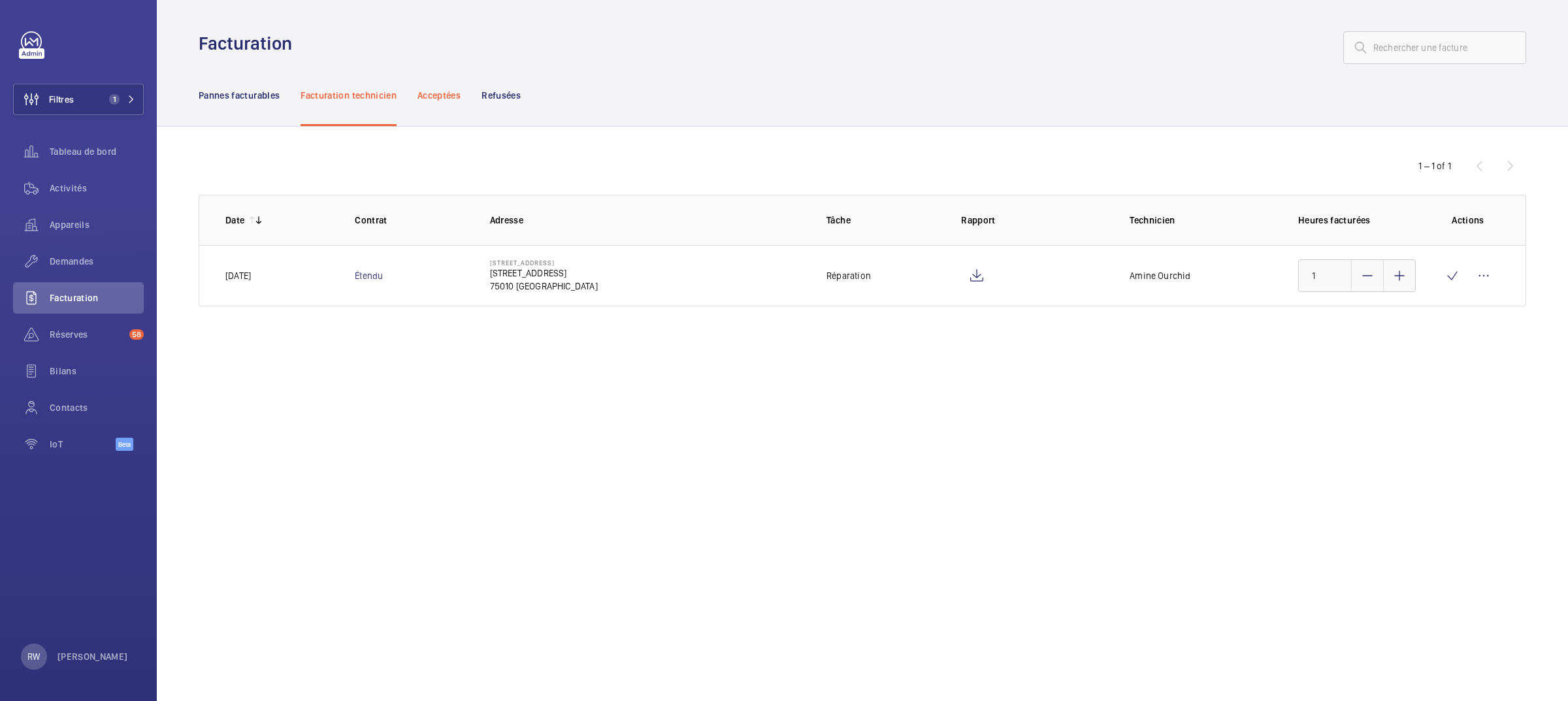
click at [439, 97] on p "Acceptées" at bounding box center [439, 95] width 43 height 13
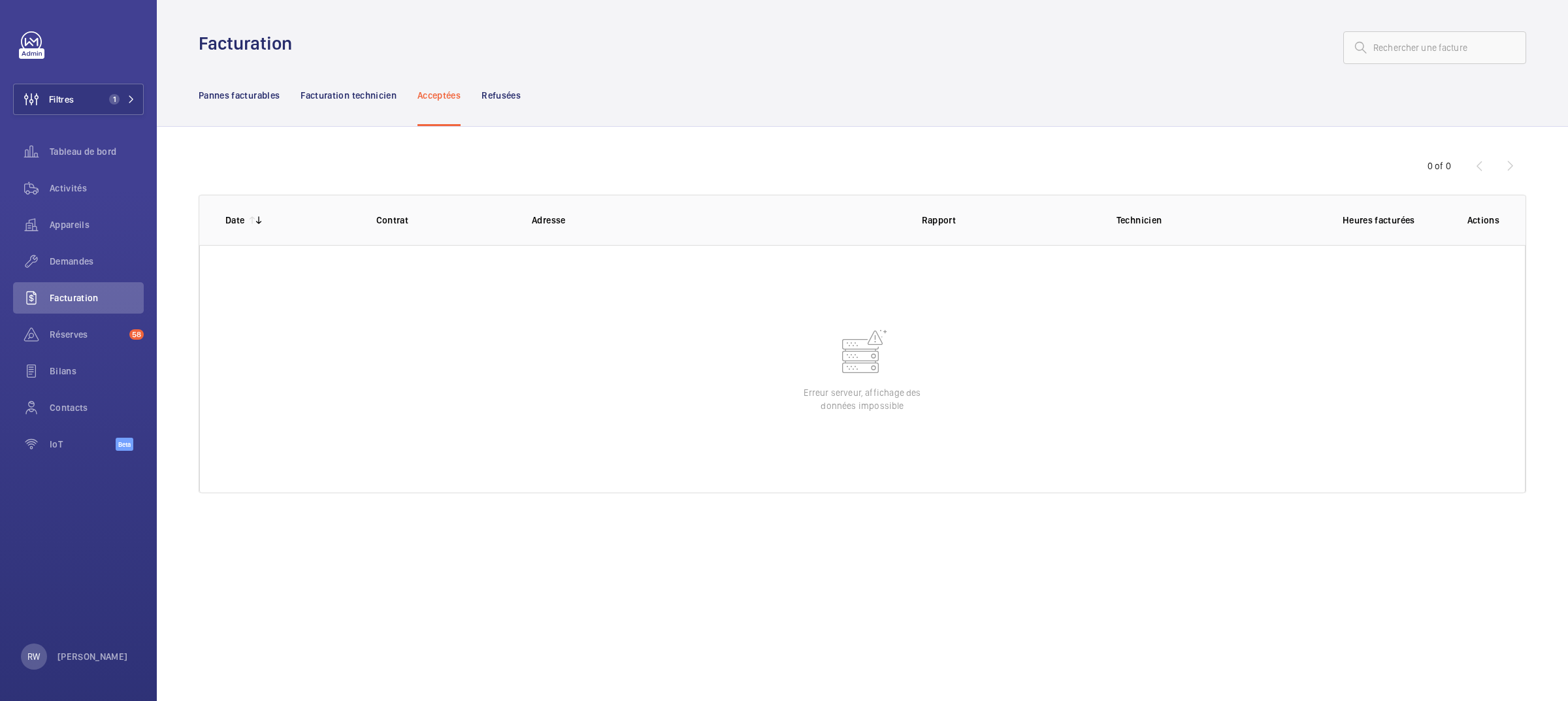
click at [866, 381] on wm-front-table-error "Erreur serveur, affichage des données impossible" at bounding box center [862, 369] width 1327 height 249
drag, startPoint x: 842, startPoint y: 374, endPoint x: 913, endPoint y: 379, distance: 71.2
click at [903, 394] on wm-front-table-error "Erreur serveur, affichage des données impossible" at bounding box center [862, 369] width 1327 height 249
click at [848, 374] on mat-icon at bounding box center [863, 353] width 52 height 52
drag, startPoint x: 855, startPoint y: 357, endPoint x: 902, endPoint y: 359, distance: 47.0
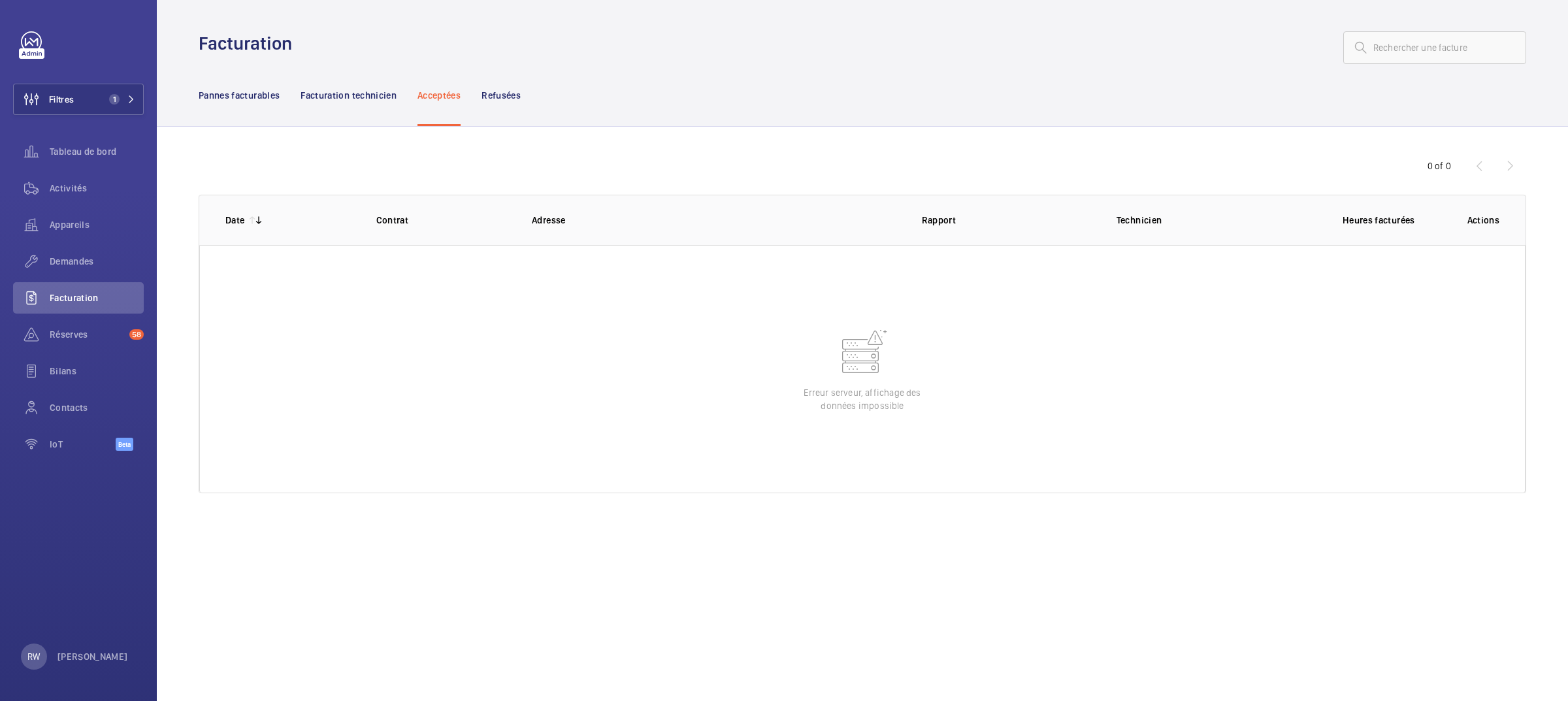
click at [902, 363] on wm-front-table-error "Erreur serveur, affichage des données impossible" at bounding box center [862, 369] width 1327 height 249
click at [886, 354] on wm-front-table-error "Erreur serveur, affichage des données impossible" at bounding box center [862, 369] width 1327 height 249
click at [873, 358] on mat-icon at bounding box center [863, 353] width 52 height 52
click at [872, 354] on mat-icon at bounding box center [863, 353] width 52 height 52
click at [877, 347] on mat-icon at bounding box center [863, 353] width 52 height 52
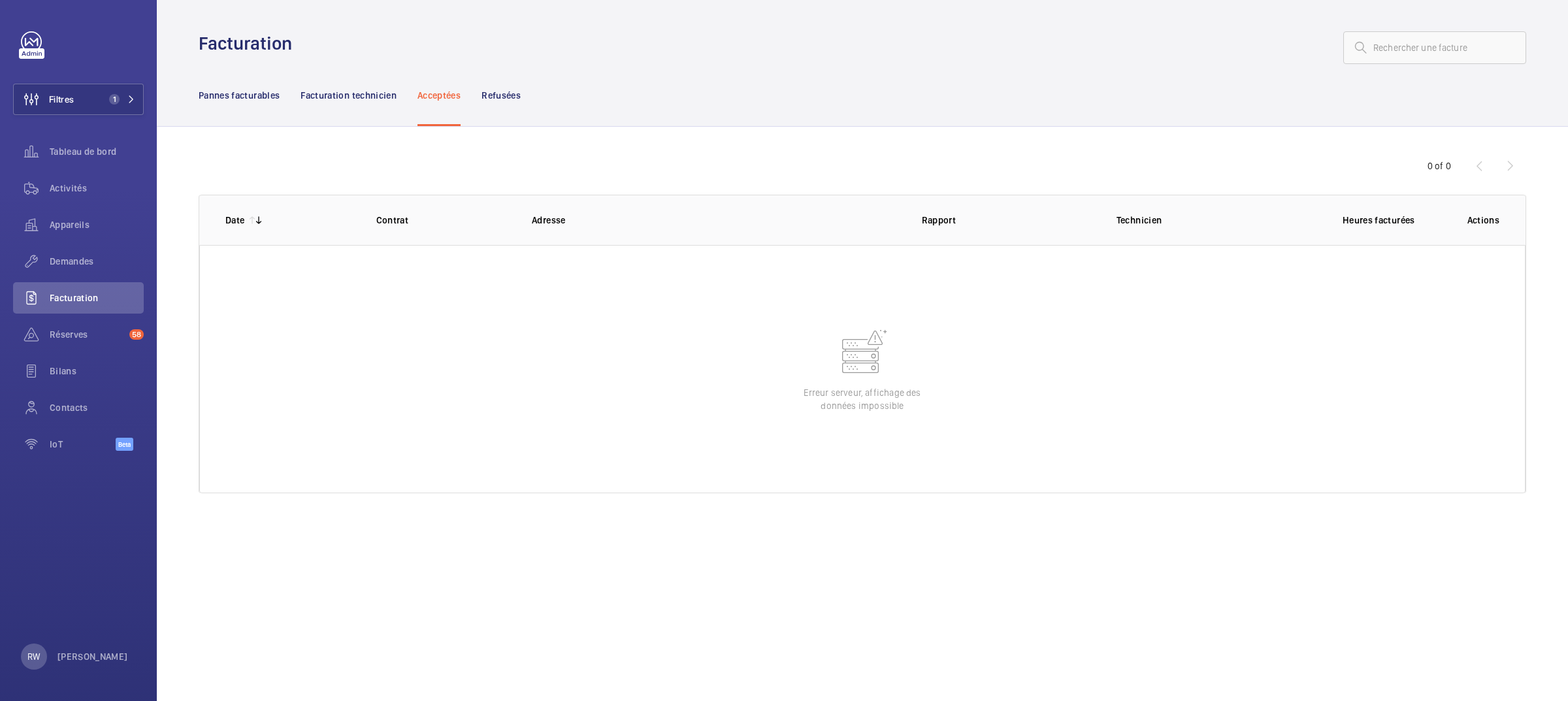
click at [883, 345] on mat-icon at bounding box center [863, 353] width 52 height 52
click at [883, 346] on mat-icon at bounding box center [863, 353] width 52 height 52
click at [495, 92] on p "Refusées" at bounding box center [500, 95] width 39 height 13
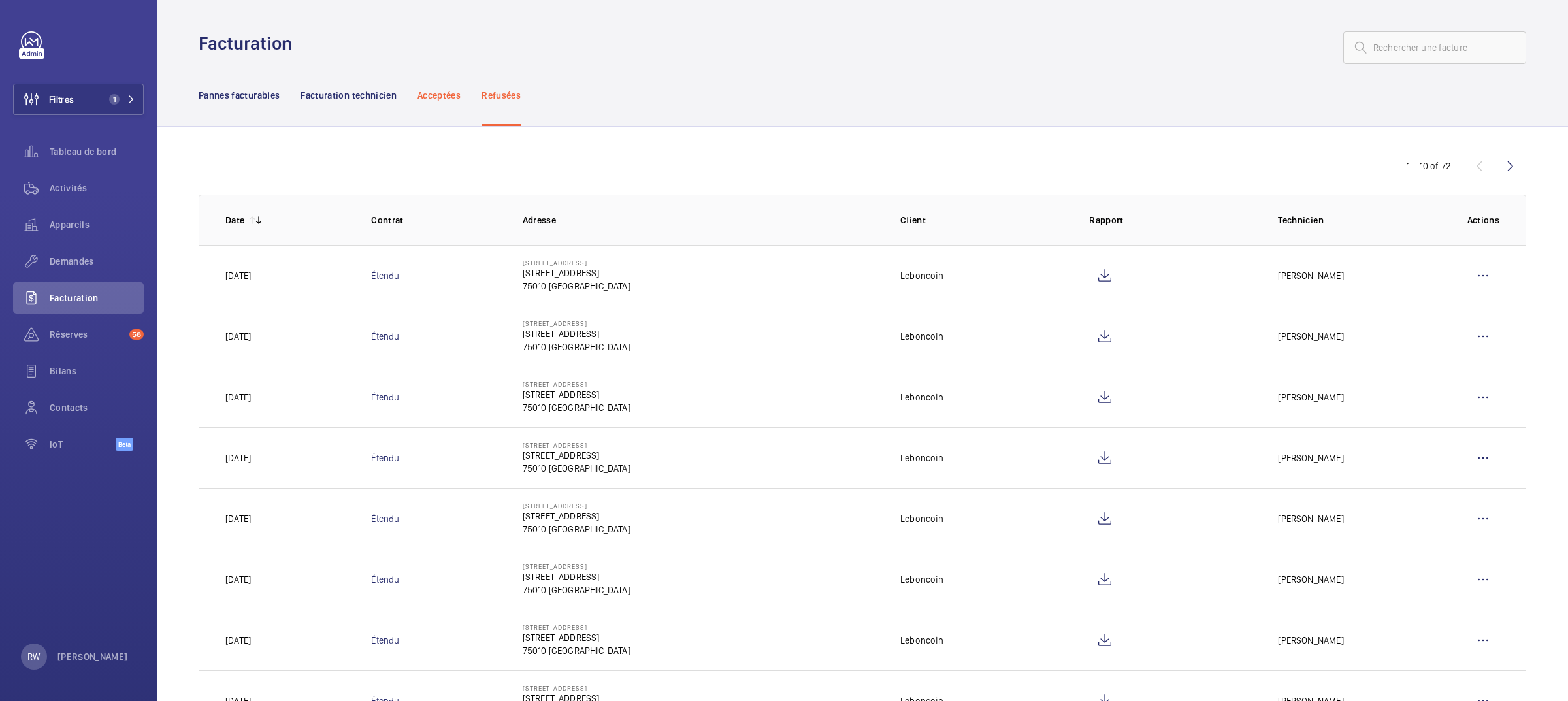
click at [436, 93] on p "Acceptées" at bounding box center [439, 95] width 43 height 13
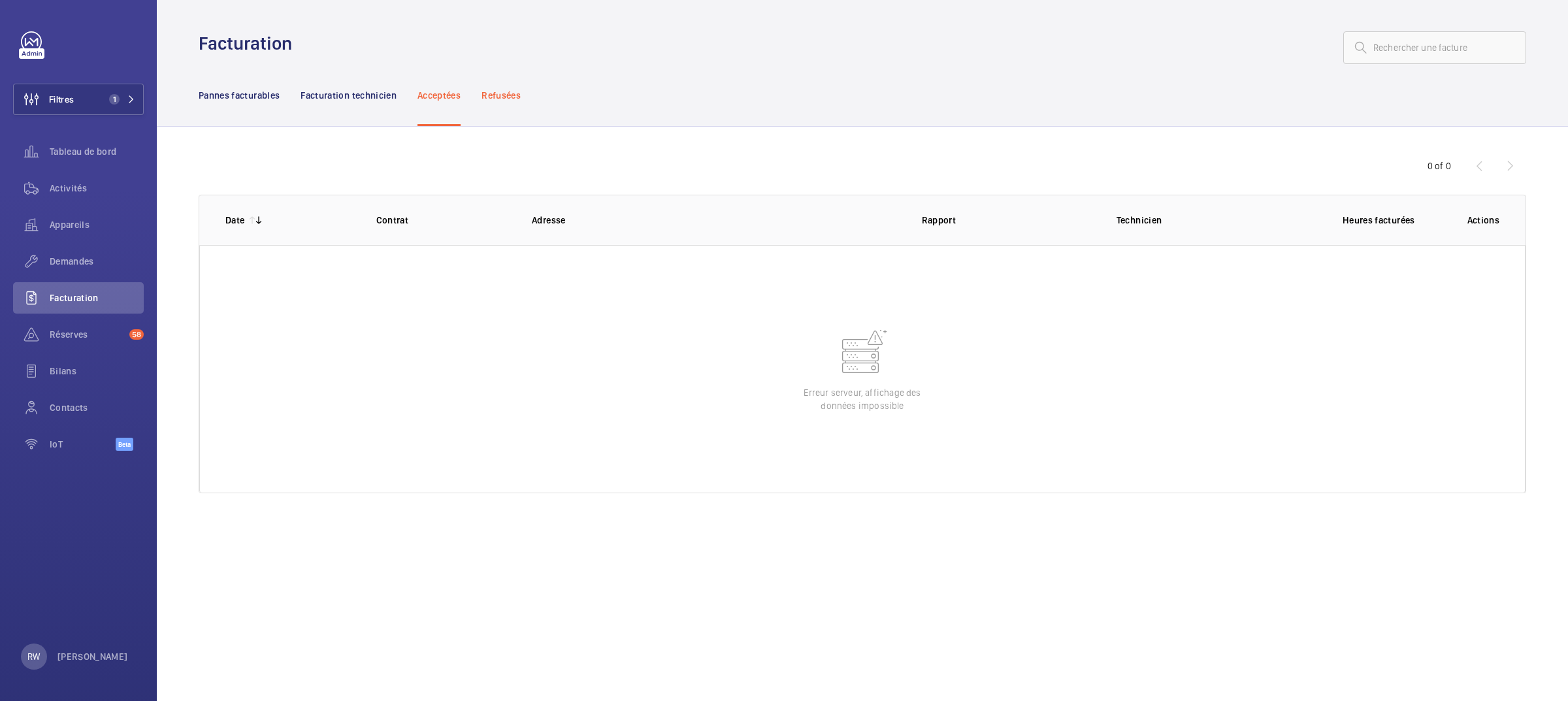
click at [513, 85] on div "Refusées" at bounding box center [500, 95] width 39 height 62
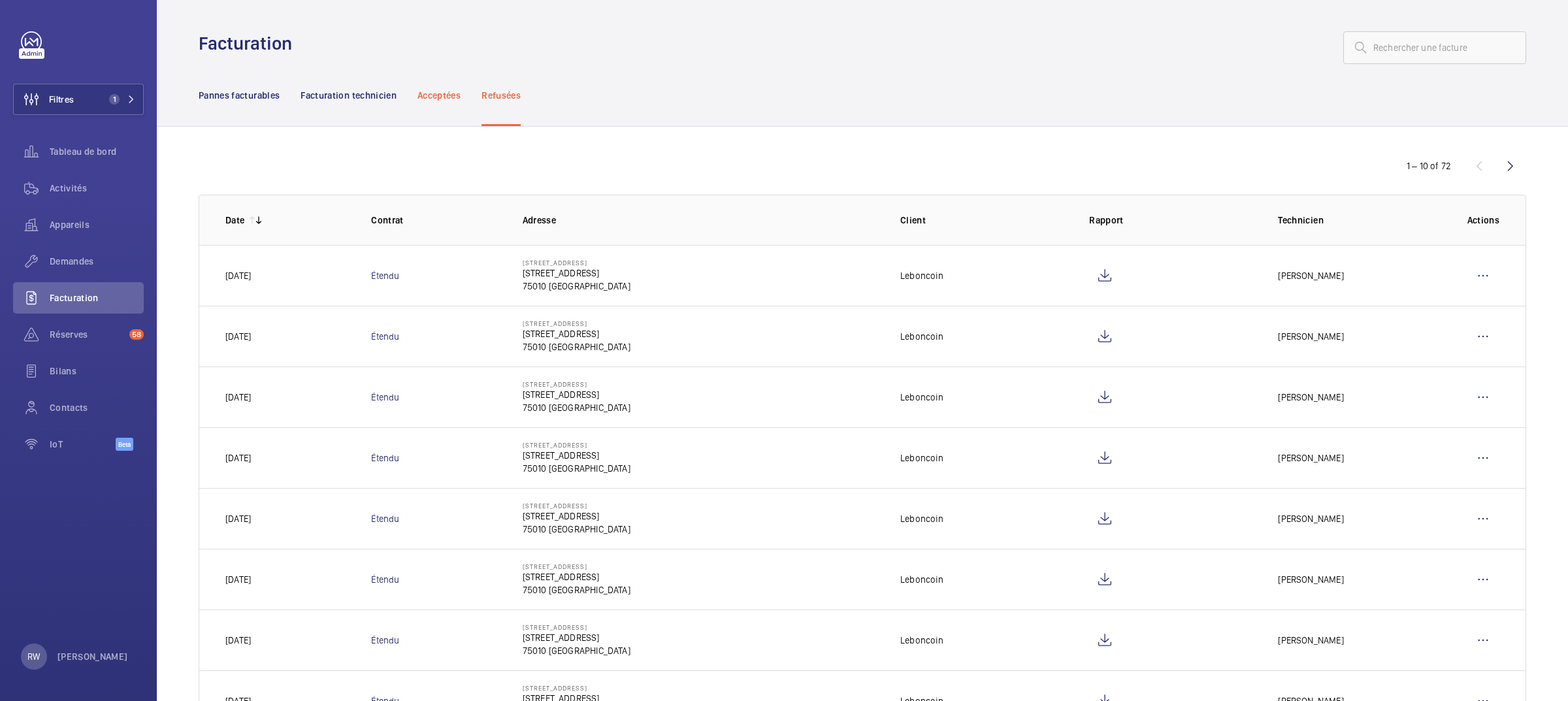
click at [446, 99] on p "Acceptées" at bounding box center [439, 95] width 43 height 13
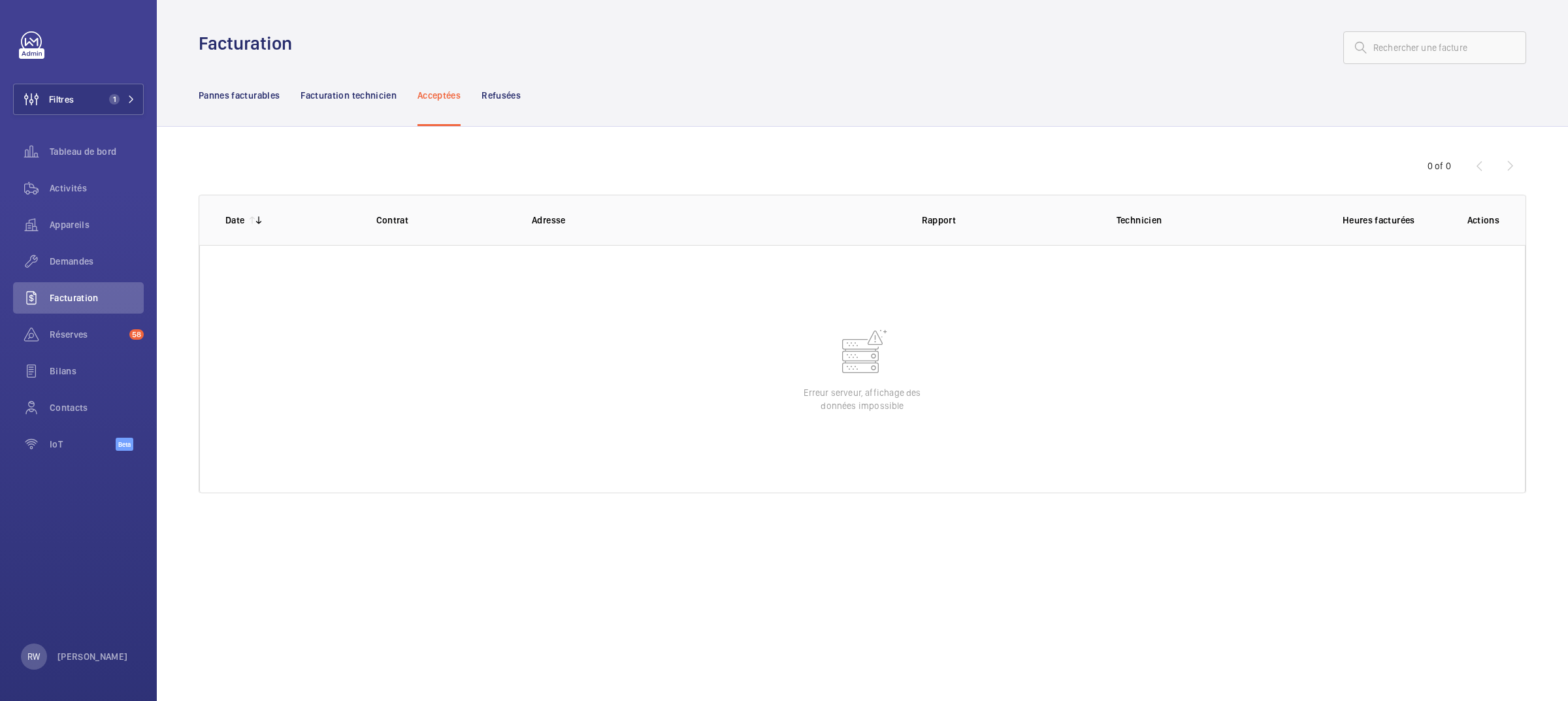
click at [895, 364] on wm-front-table-error "Erreur serveur, affichage des données impossible" at bounding box center [862, 369] width 1327 height 249
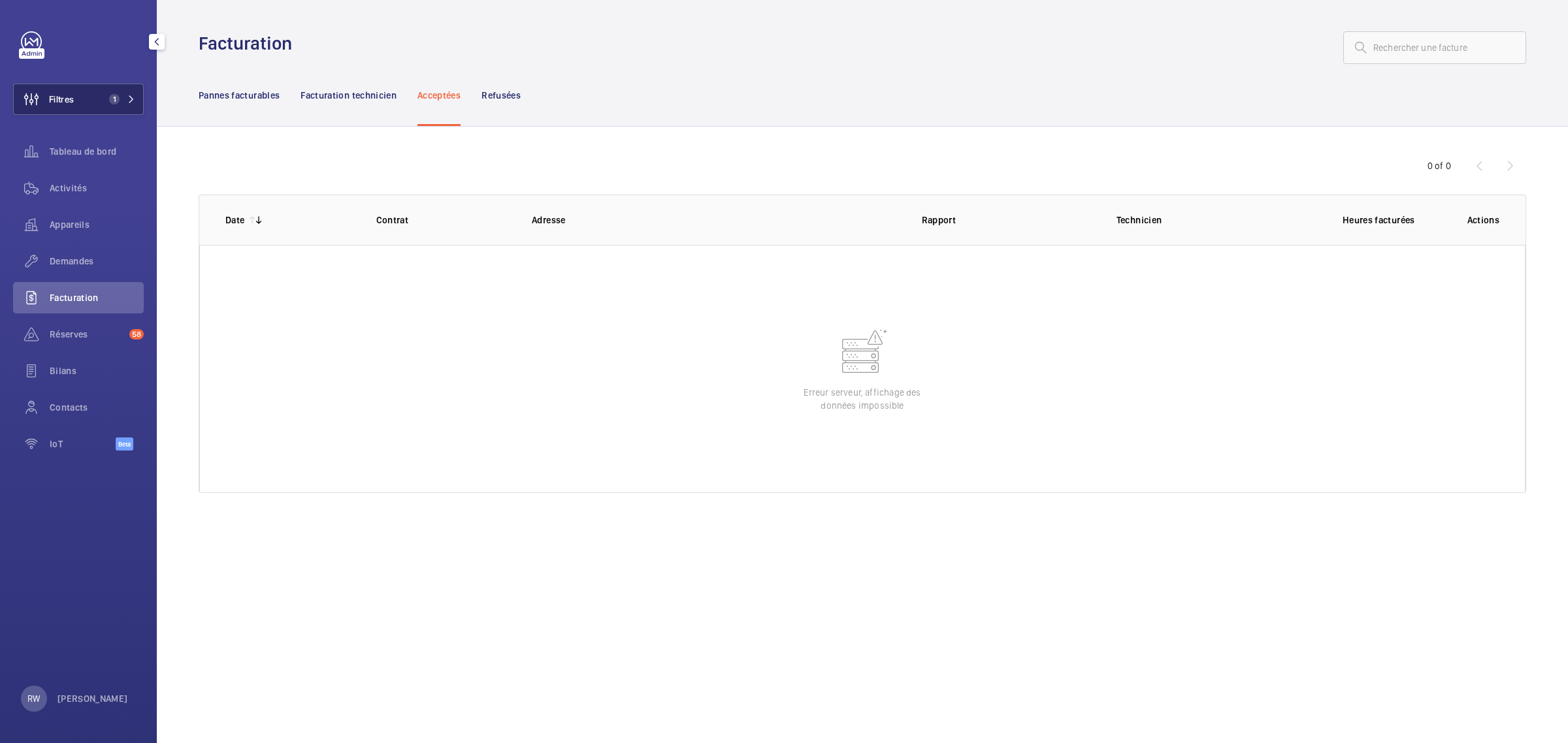
click at [89, 102] on button "Filtres 1" at bounding box center [78, 99] width 130 height 32
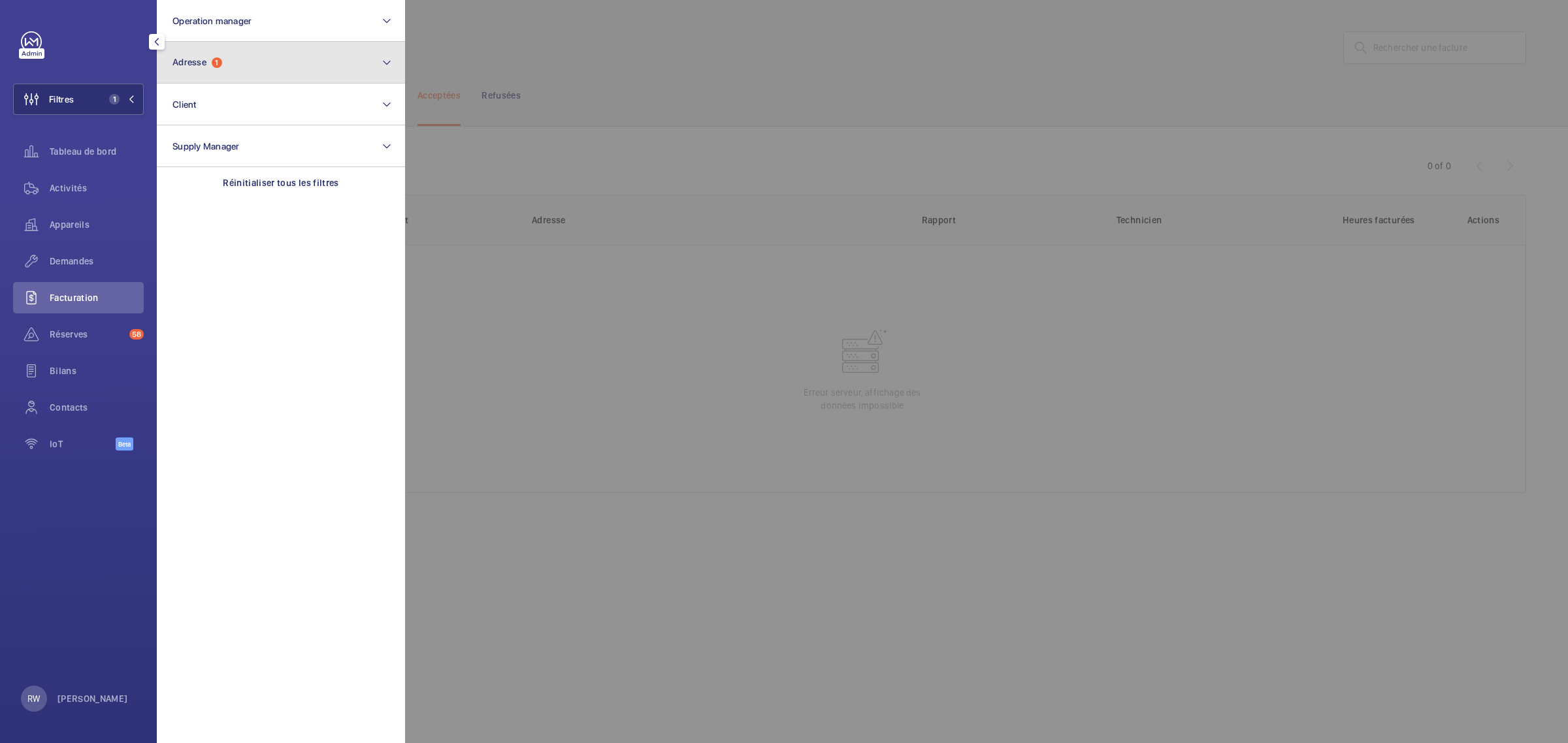
click at [194, 64] on span "Adresse" at bounding box center [190, 62] width 34 height 11
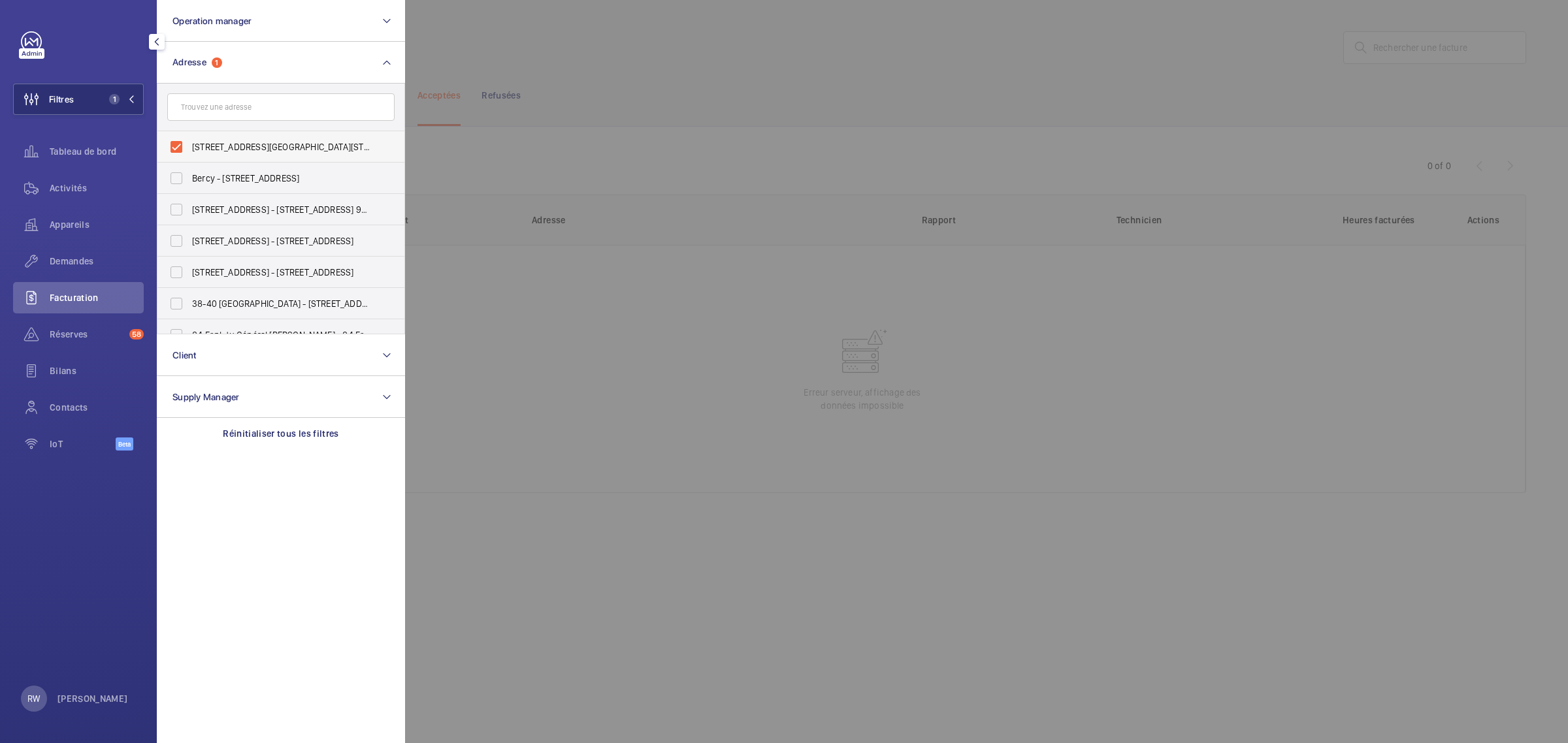
click at [175, 151] on label "[STREET_ADDRESS][GEOGRAPHIC_DATA][STREET_ADDRESS][GEOGRAPHIC_DATA]" at bounding box center [270, 146] width 227 height 32
click at [175, 151] on input "[STREET_ADDRESS][GEOGRAPHIC_DATA][STREET_ADDRESS][GEOGRAPHIC_DATA]" at bounding box center [176, 146] width 26 height 26
checkbox input "false"
click at [202, 112] on input "text" at bounding box center [280, 107] width 227 height 27
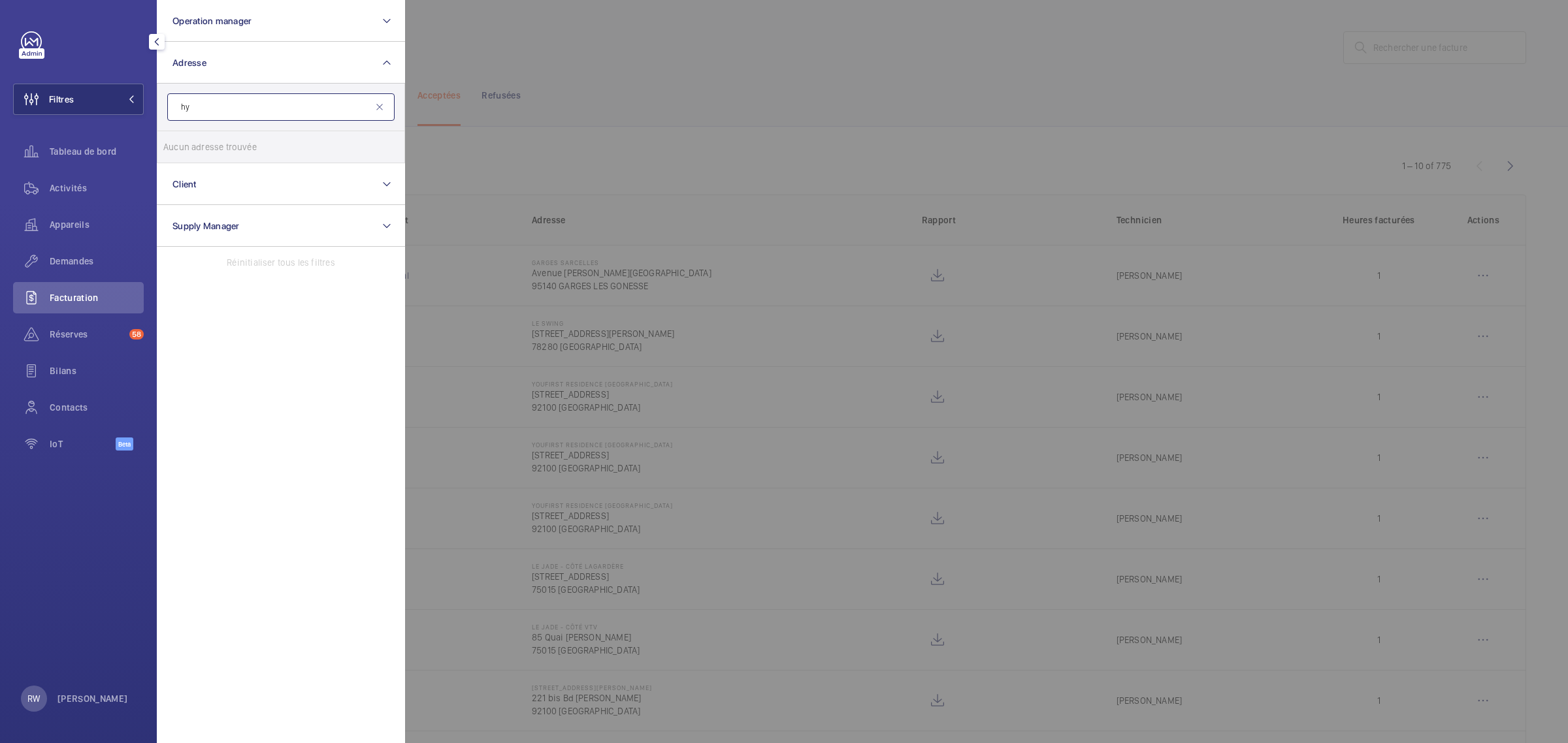
type input "h"
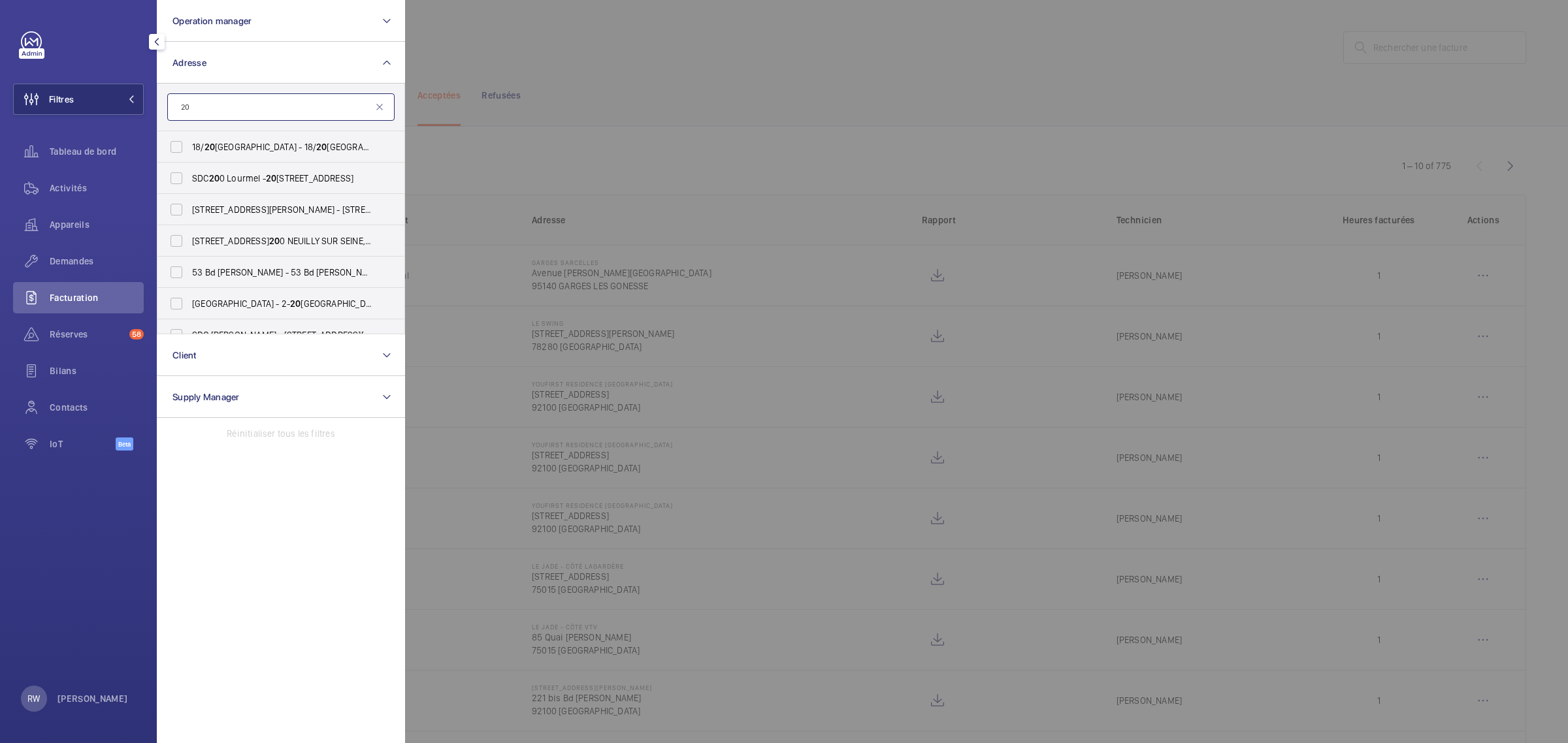
type input "2"
click at [220, 102] on input "text" at bounding box center [280, 107] width 227 height 27
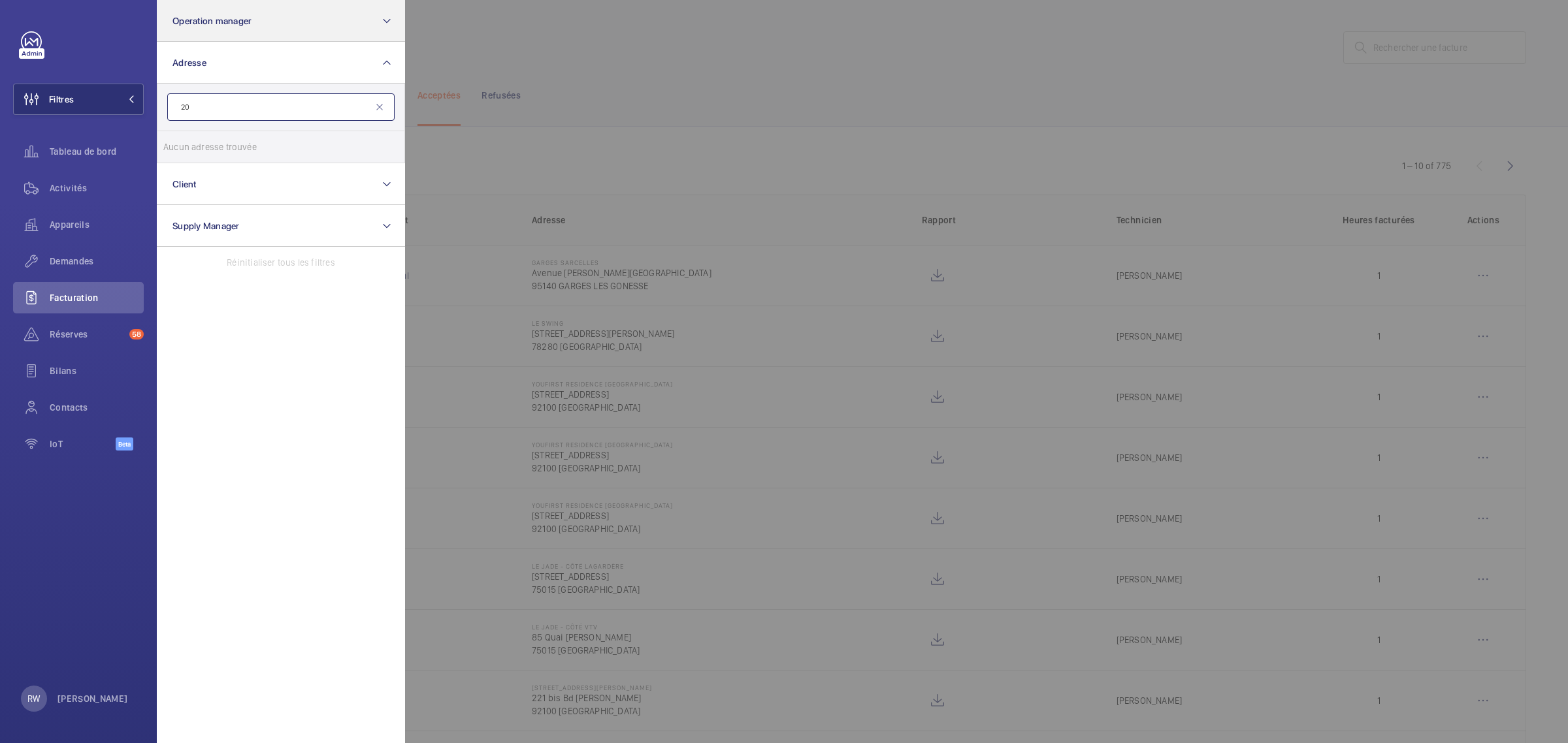
type input "2"
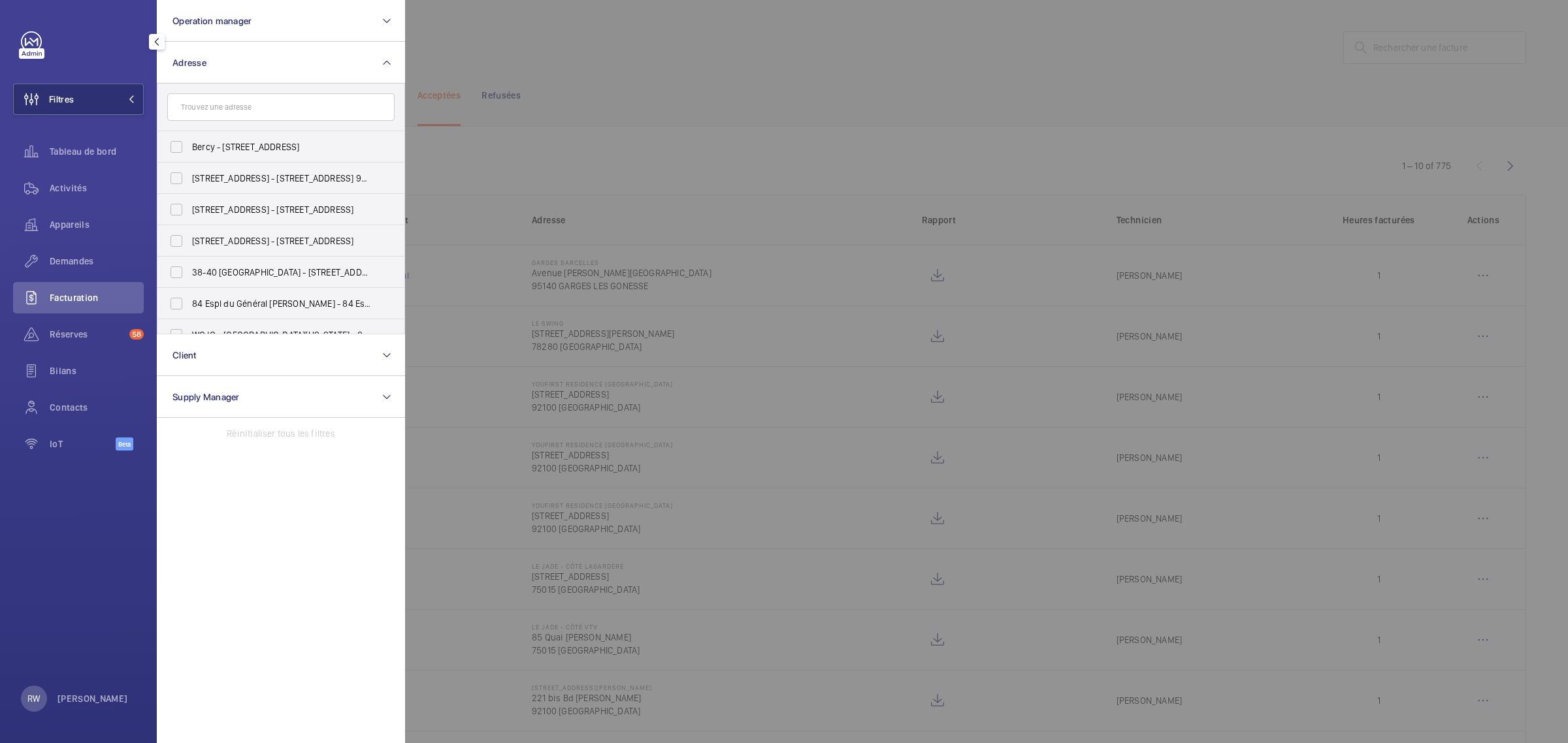
click at [247, 91] on form at bounding box center [280, 107] width 247 height 48
click at [242, 108] on input "text" at bounding box center [280, 107] width 227 height 27
paste input "20 Quai [PERSON_NAME]"
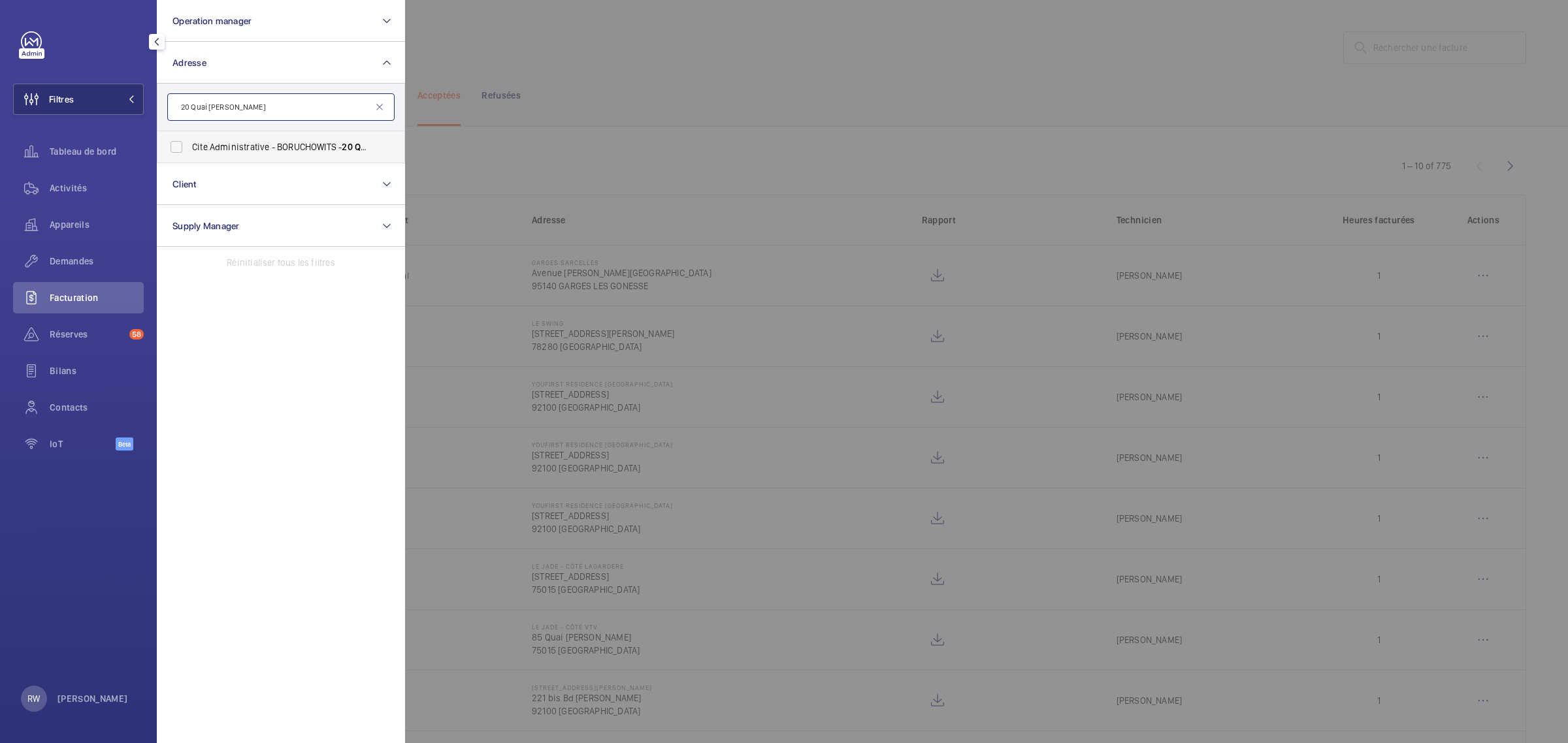
type input "20 Quai [PERSON_NAME]"
click at [174, 147] on label "Cite Administrative - BORUCHOWITS - [STREET_ADDRESS][PERSON_NAME]" at bounding box center [270, 146] width 227 height 32
click at [174, 147] on input "Cite Administrative - BORUCHOWITS - [STREET_ADDRESS][PERSON_NAME]" at bounding box center [176, 146] width 26 height 26
checkbox input "true"
click at [648, 70] on div at bounding box center [1189, 372] width 1568 height 743
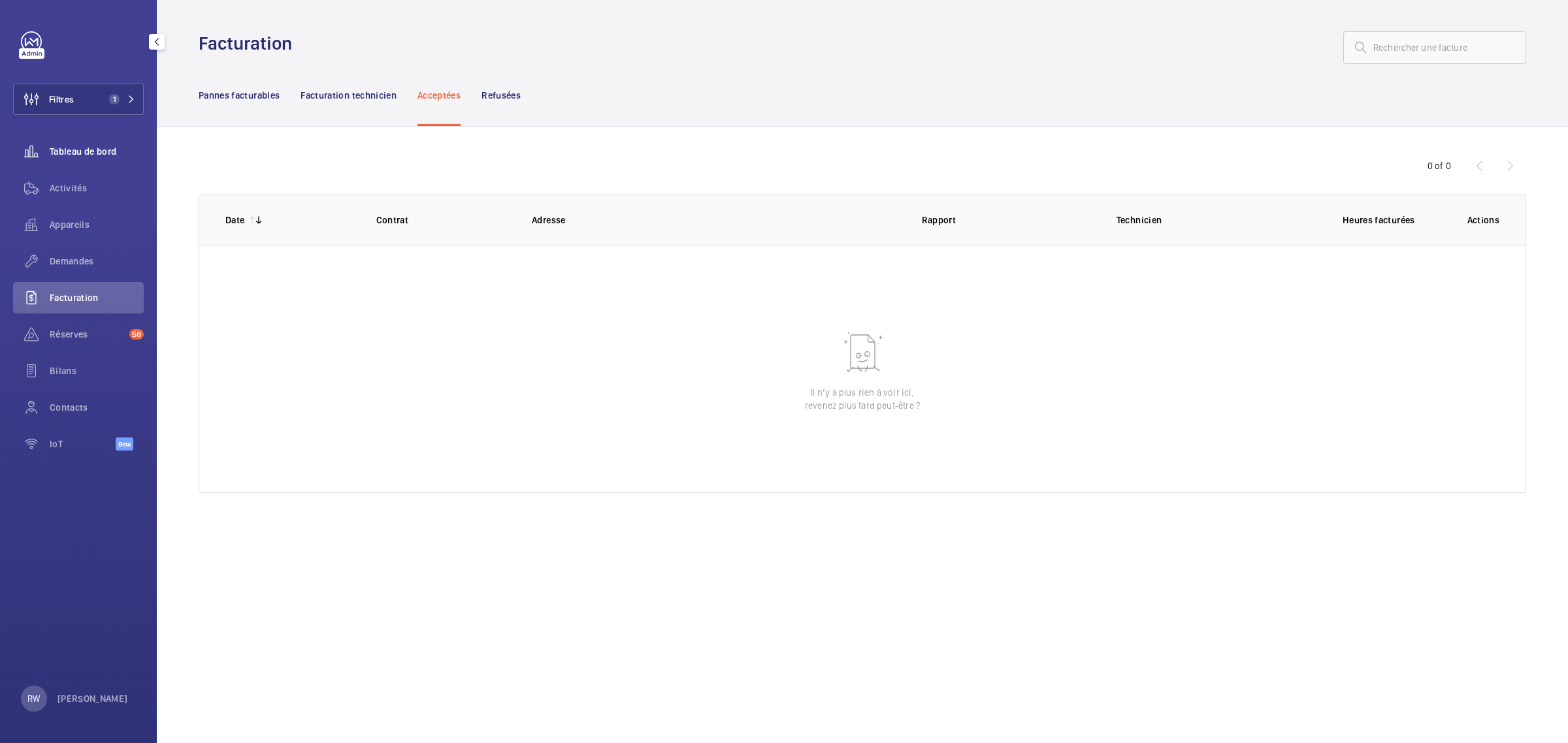
click at [69, 144] on div "Tableau de bord" at bounding box center [78, 151] width 130 height 32
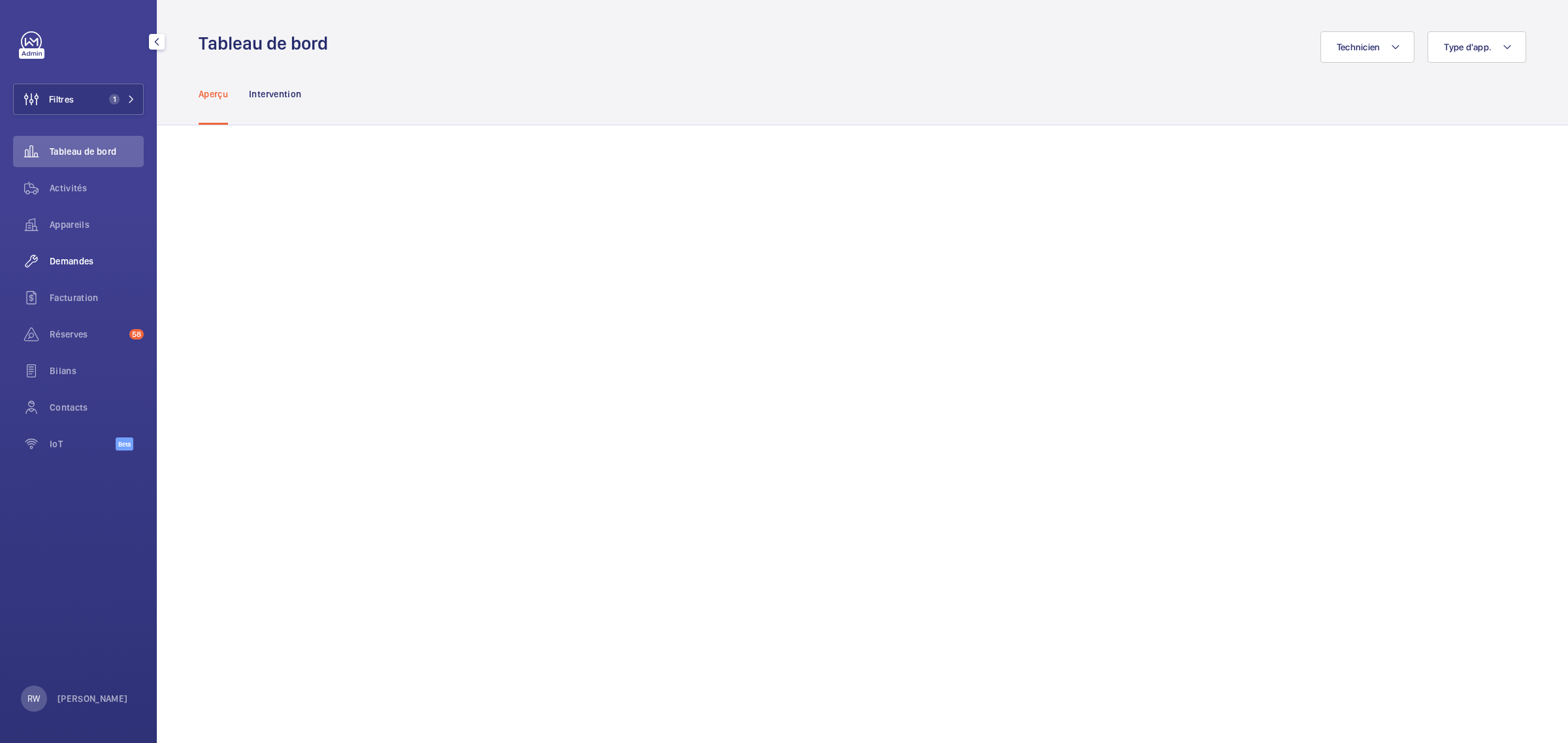
click at [67, 255] on span "Demandes" at bounding box center [97, 261] width 94 height 13
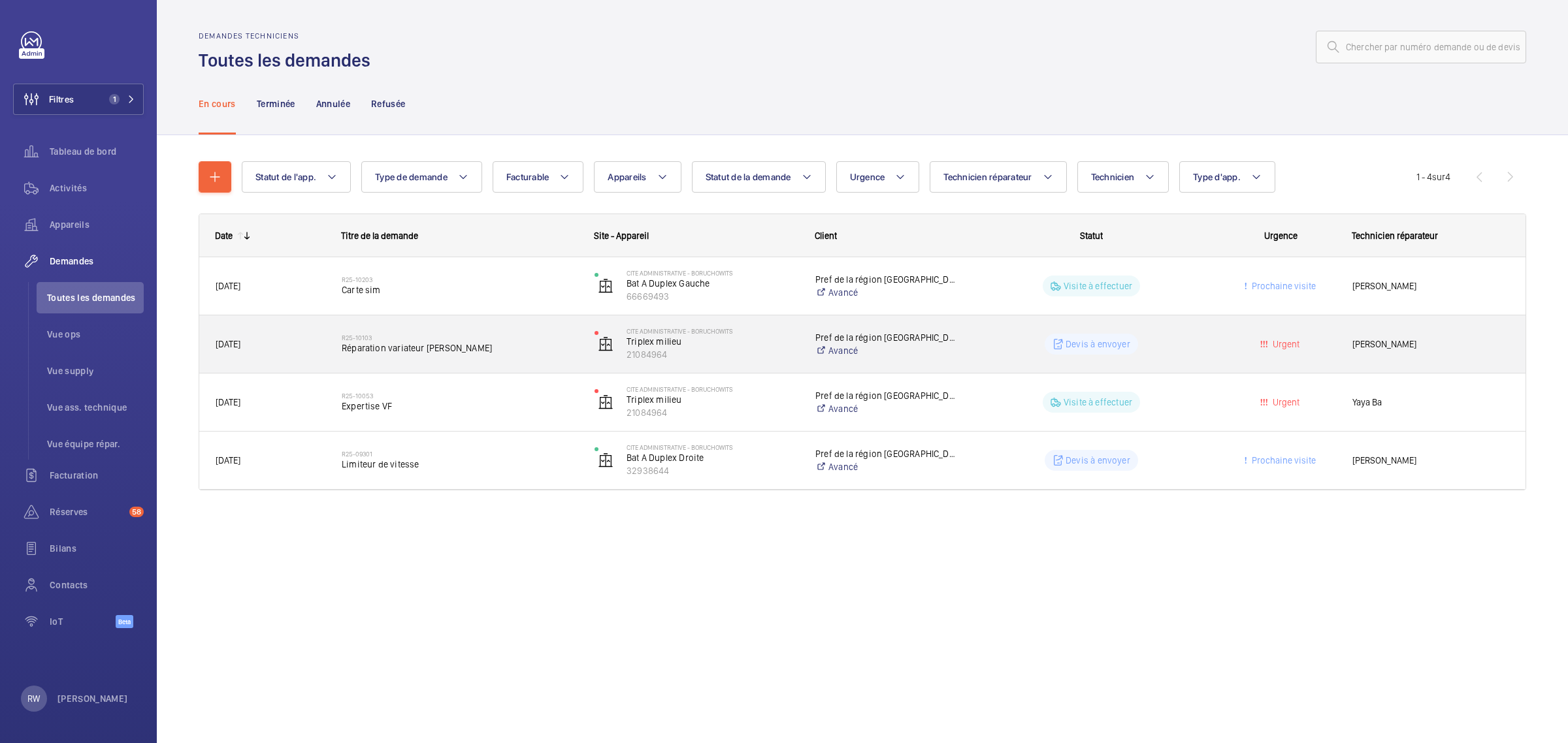
click at [406, 344] on span "Réparation variateur [PERSON_NAME]" at bounding box center [459, 348] width 236 height 13
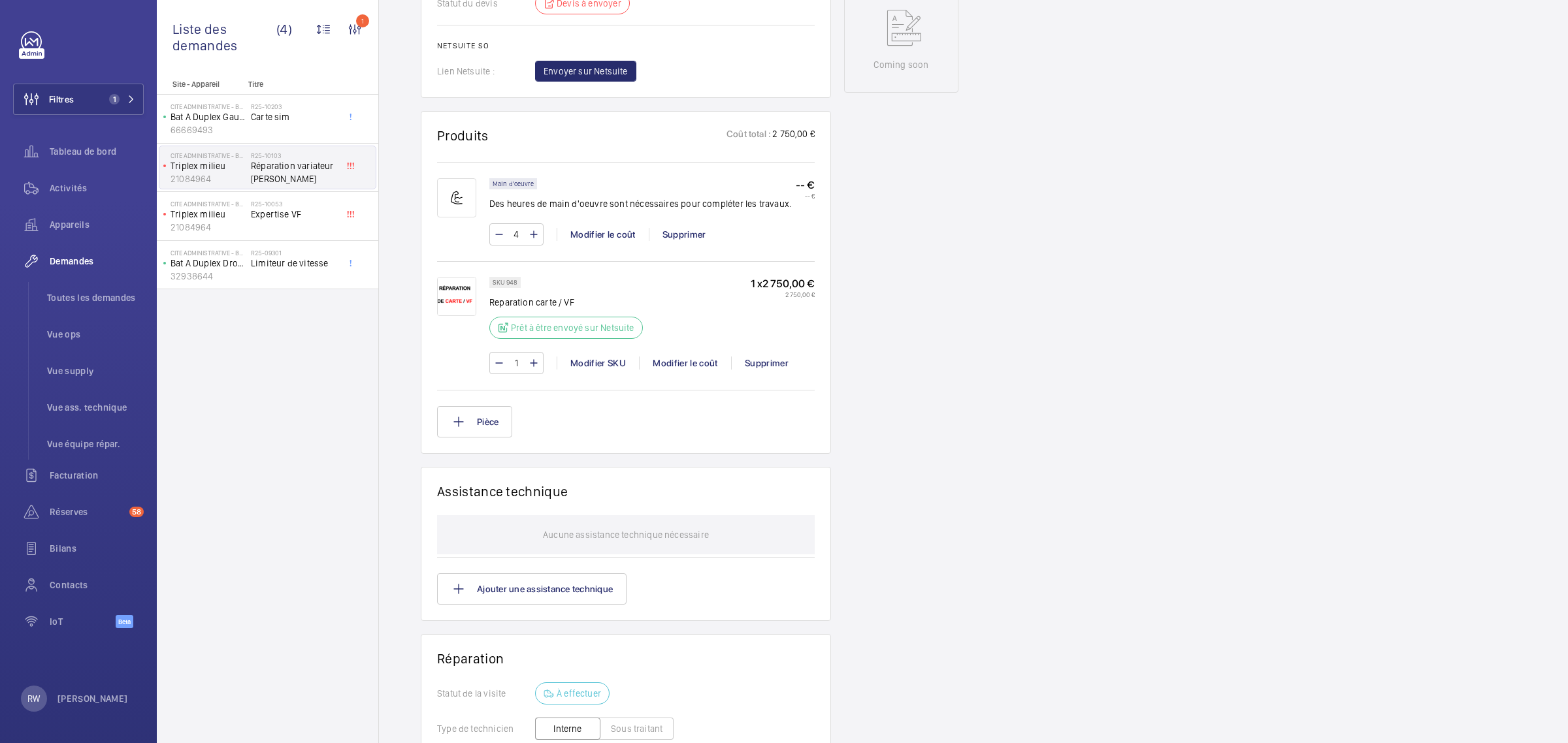
scroll to position [653, 0]
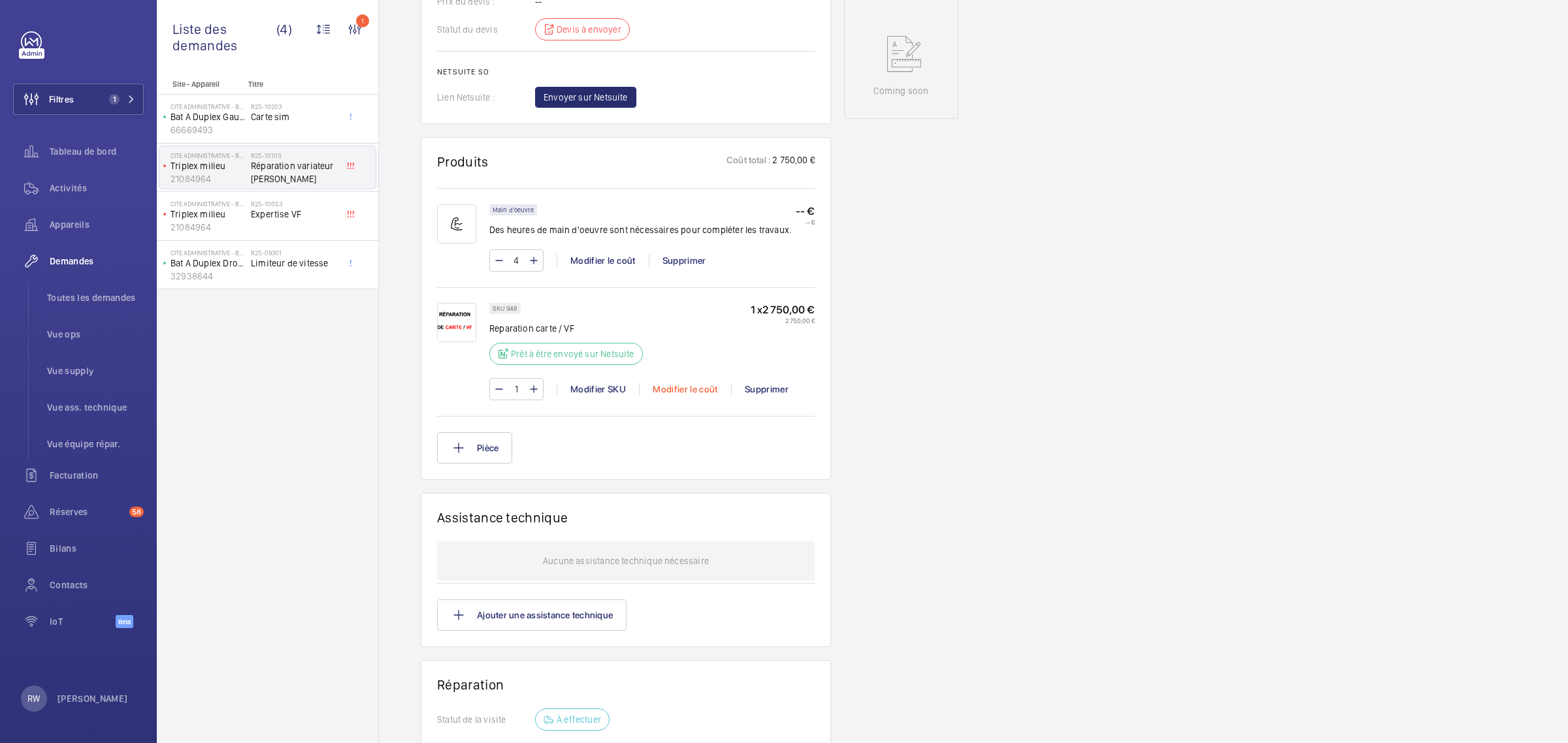
click at [684, 390] on div "Modifier le coût" at bounding box center [685, 389] width 92 height 13
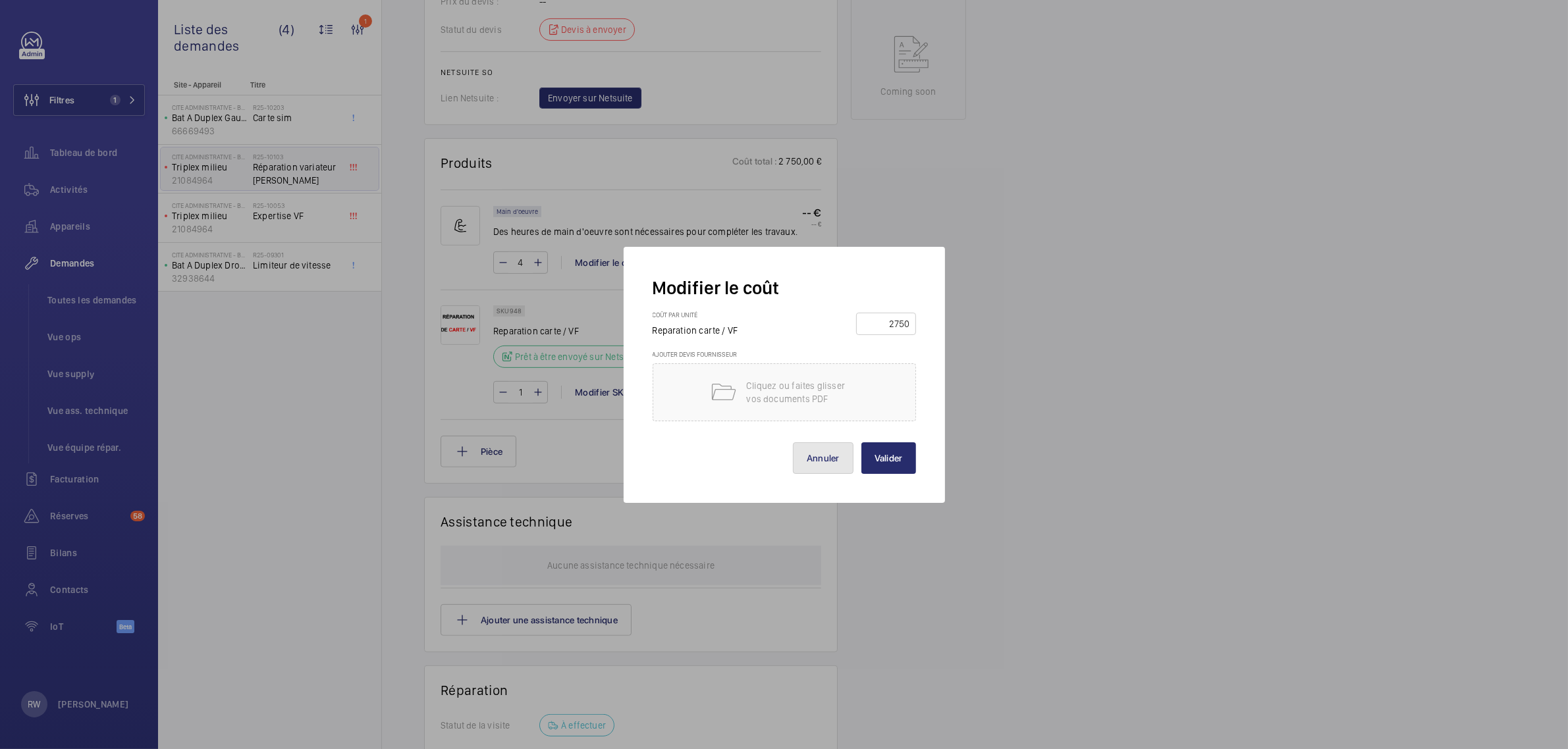
click at [833, 461] on button "Annuler" at bounding box center [823, 457] width 60 height 32
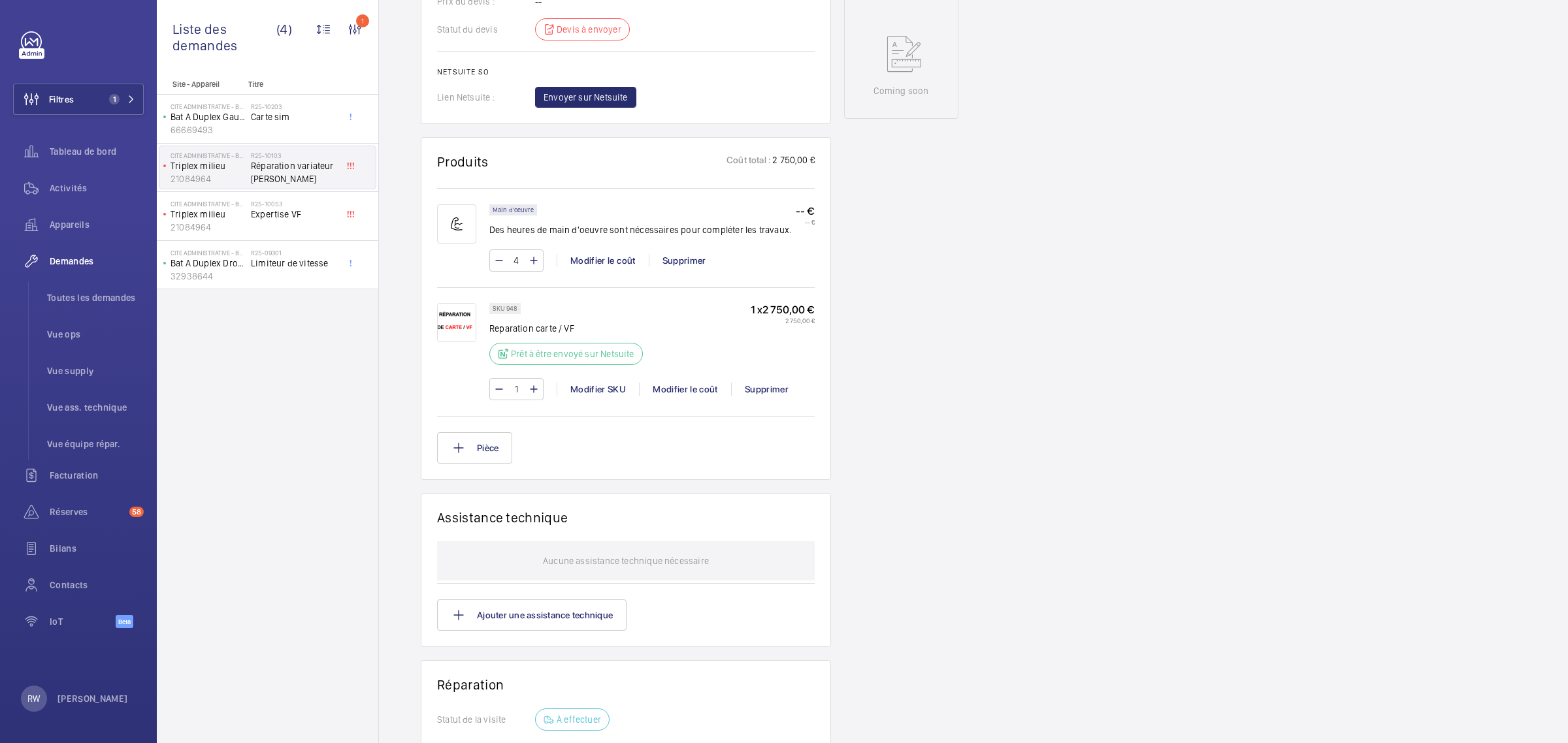
click at [510, 309] on p "SKU 948" at bounding box center [505, 308] width 24 height 5
click at [34, 36] on link at bounding box center [31, 42] width 21 height 21
